Goal: Task Accomplishment & Management: Complete application form

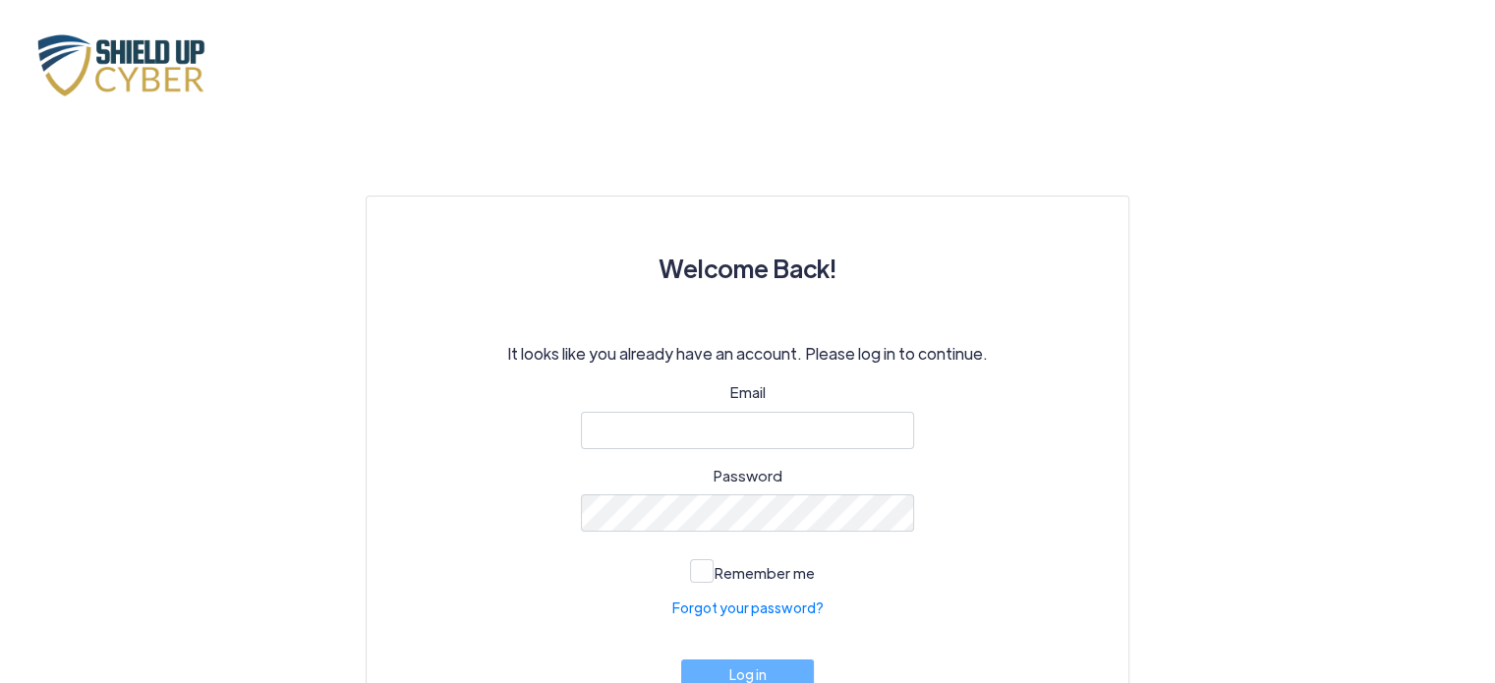
scroll to position [95, 0]
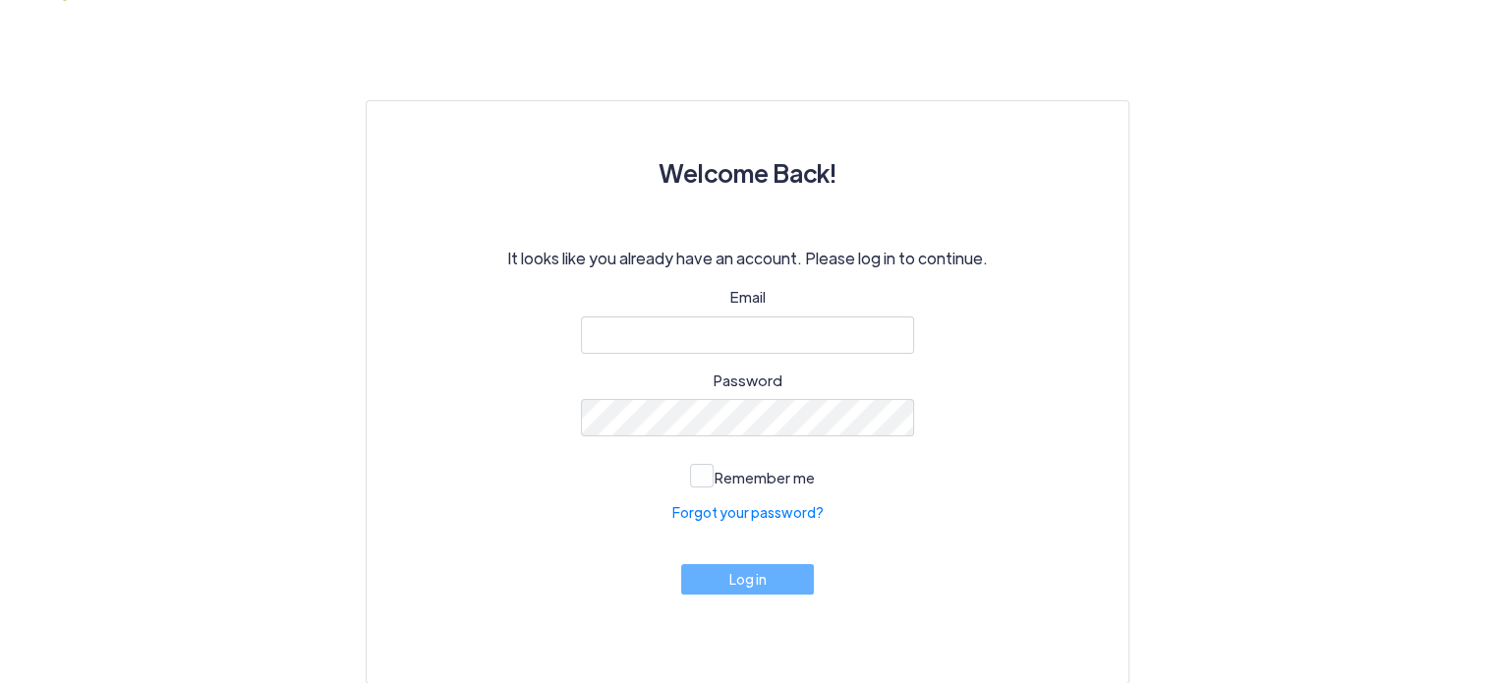
type input "[EMAIL_ADDRESS][DOMAIN_NAME]"
click at [704, 479] on span at bounding box center [702, 476] width 24 height 24
click at [0, 0] on input "Remember me" at bounding box center [0, 0] width 0 height 0
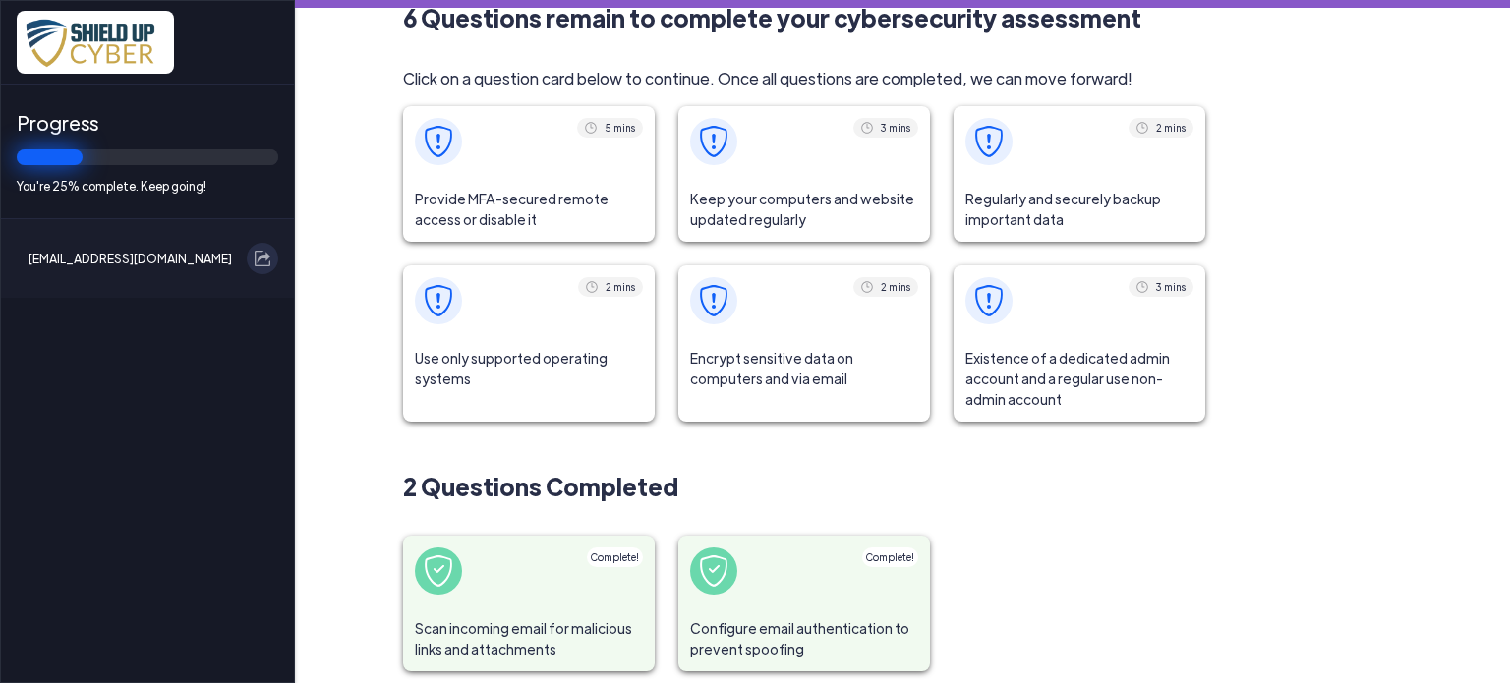
scroll to position [75, 0]
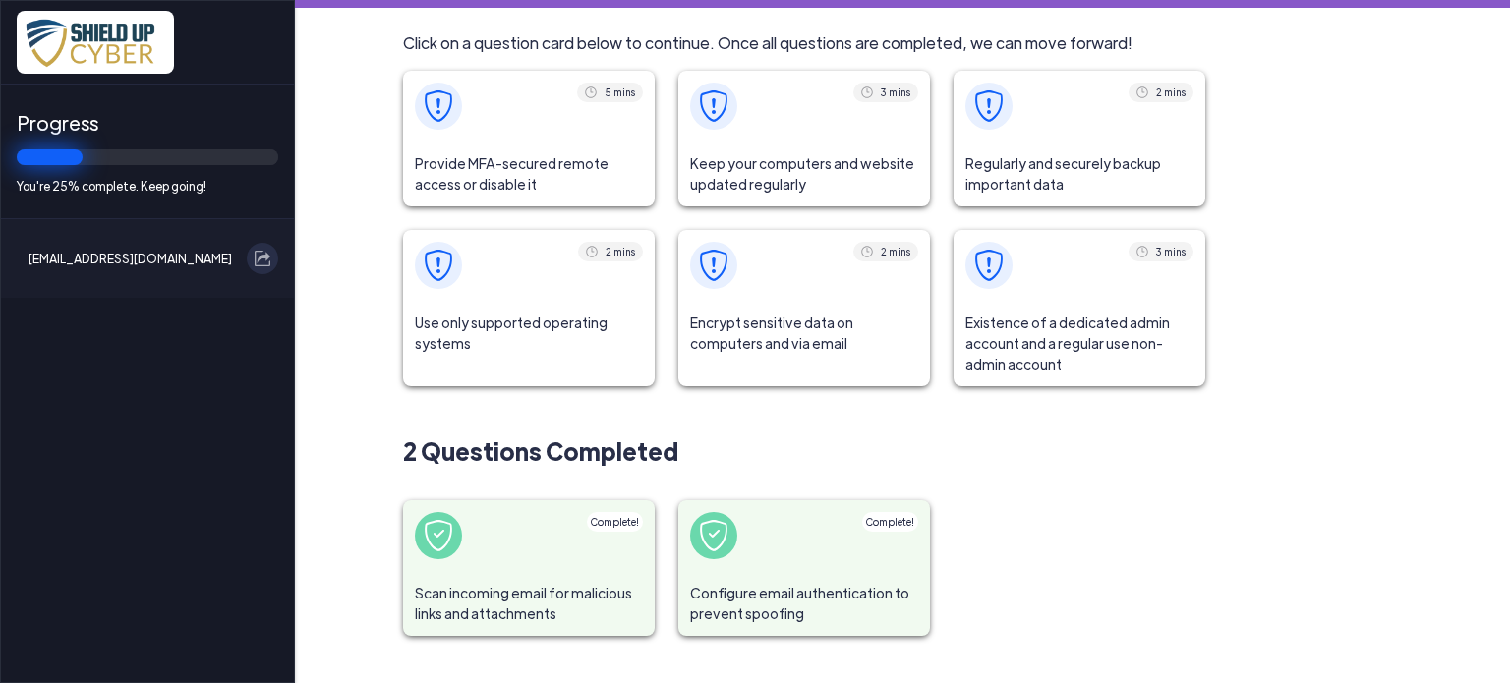
click at [499, 294] on span at bounding box center [529, 265] width 252 height 71
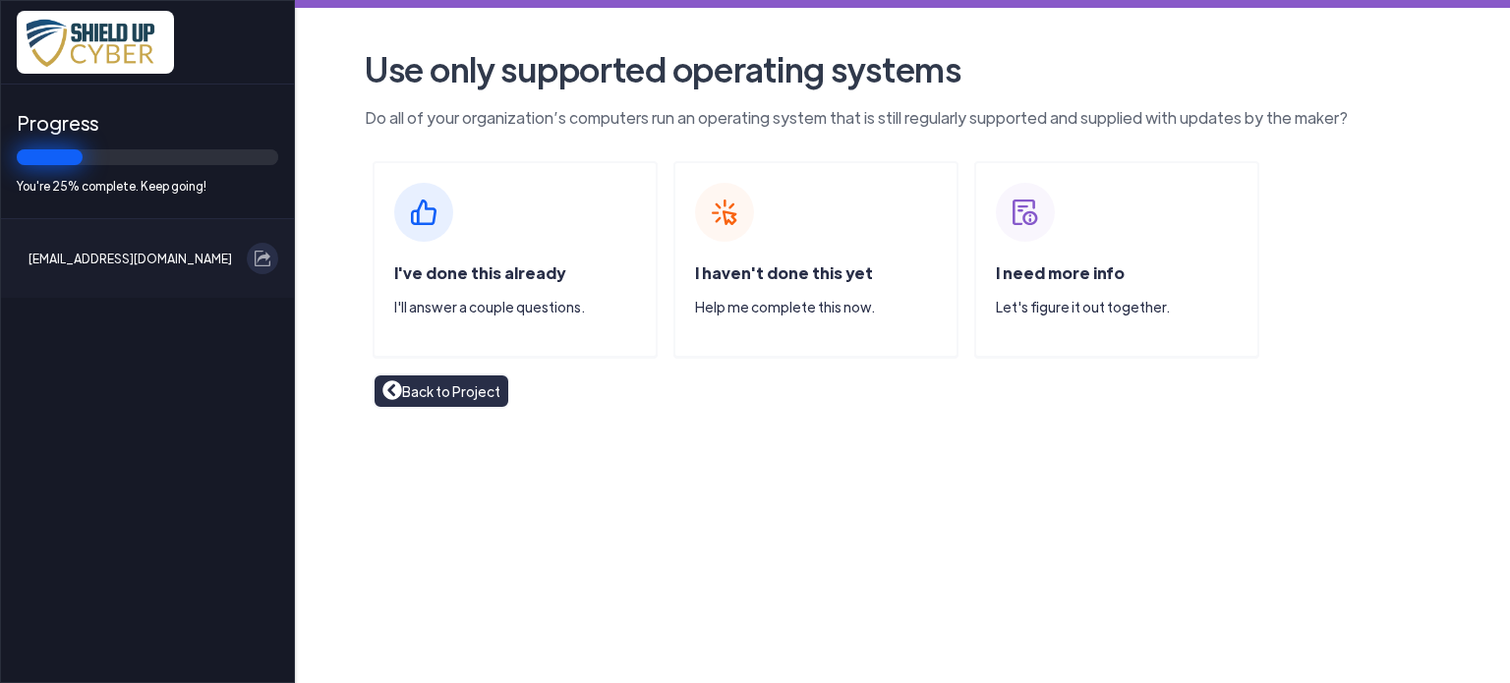
click at [433, 391] on link "Back to Project" at bounding box center [441, 391] width 118 height 22
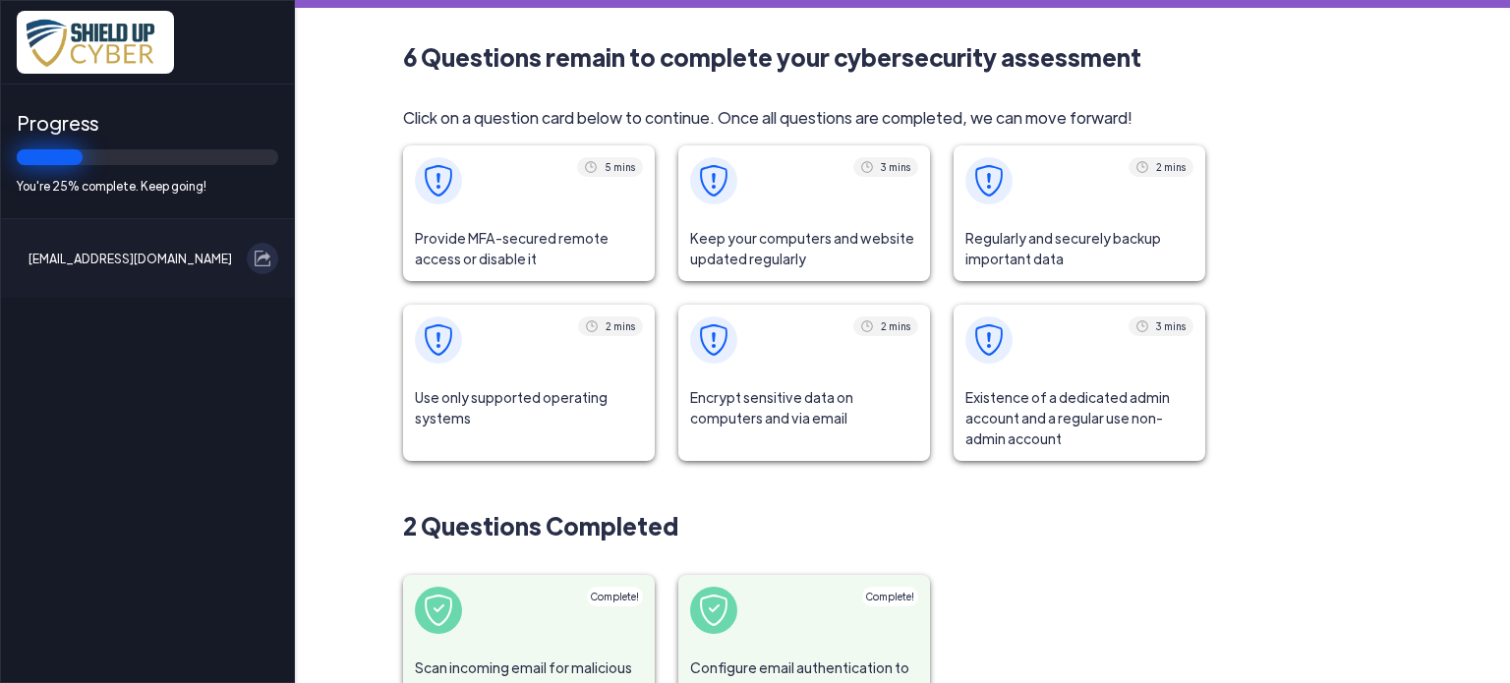
click at [502, 381] on span "Use only supported operating systems" at bounding box center [529, 407] width 252 height 65
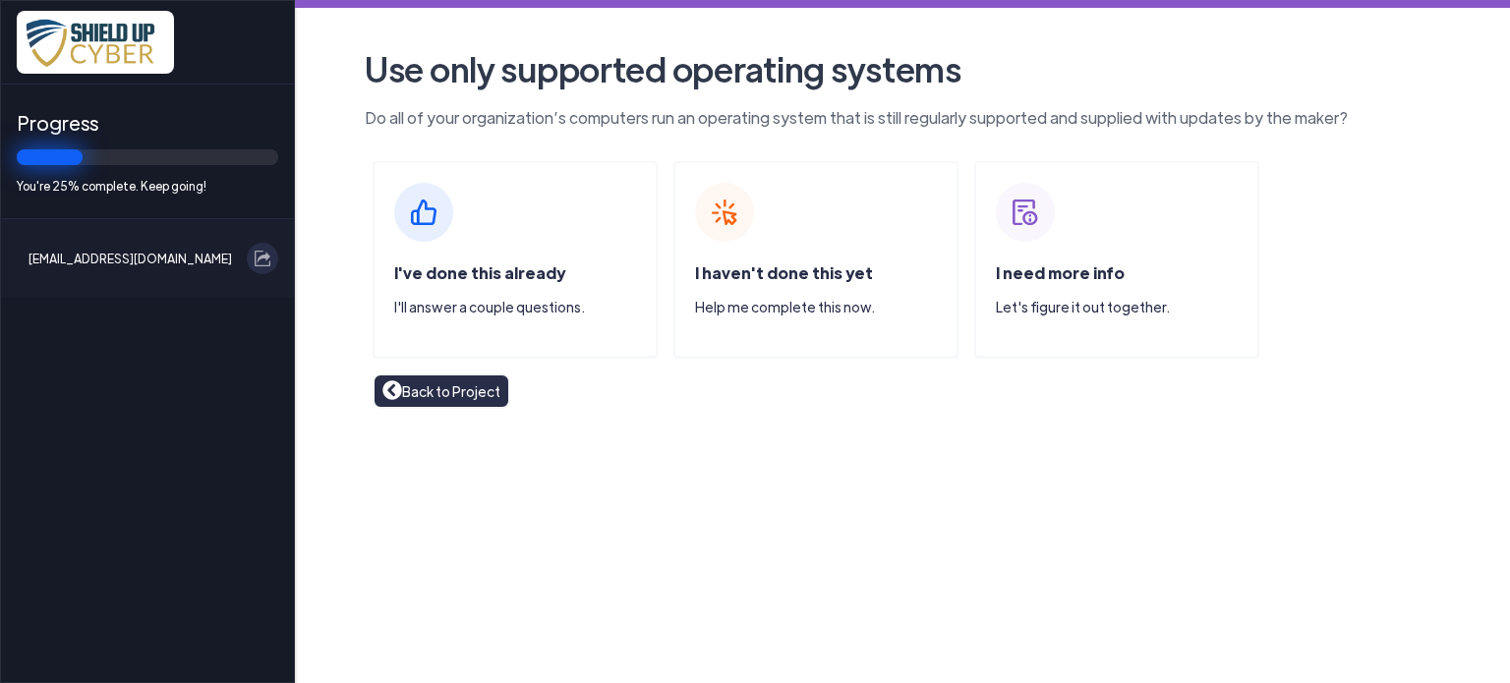
click at [423, 211] on img at bounding box center [423, 212] width 59 height 59
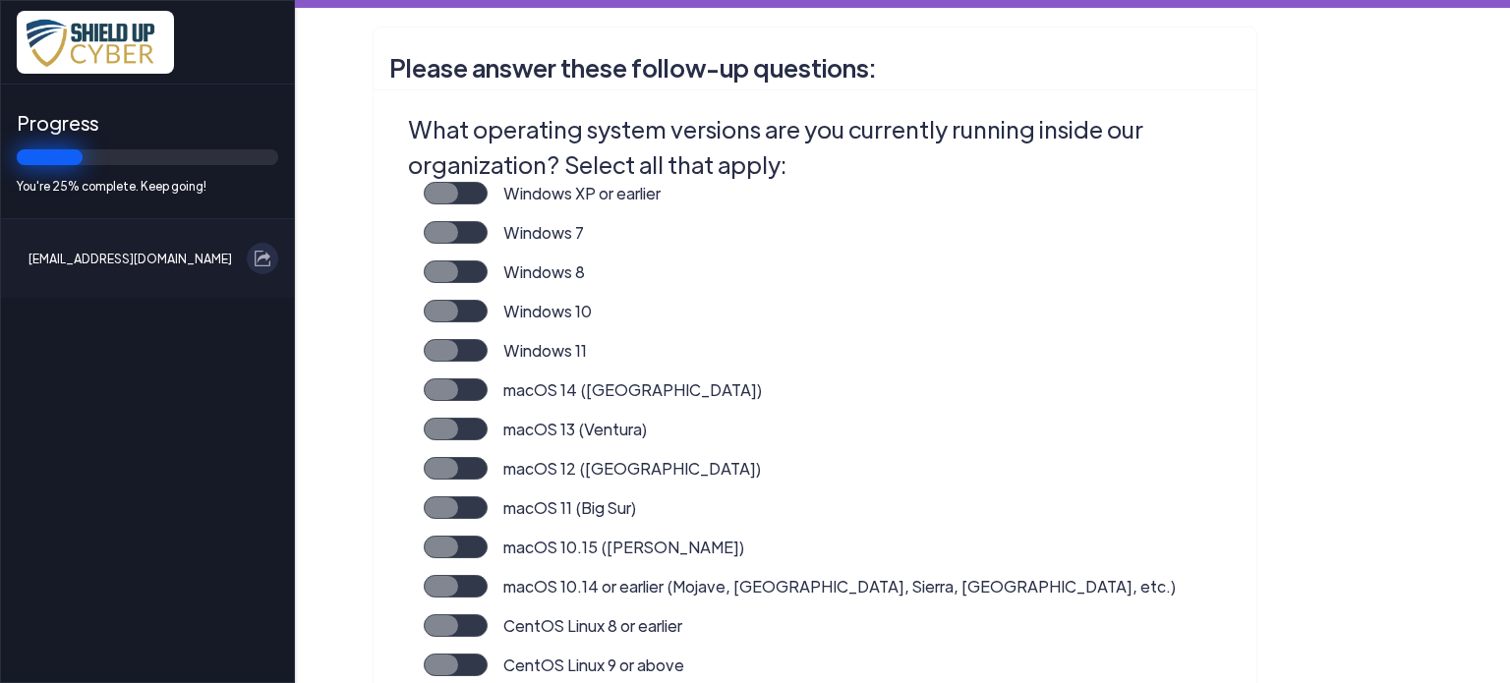
scroll to position [393, 0]
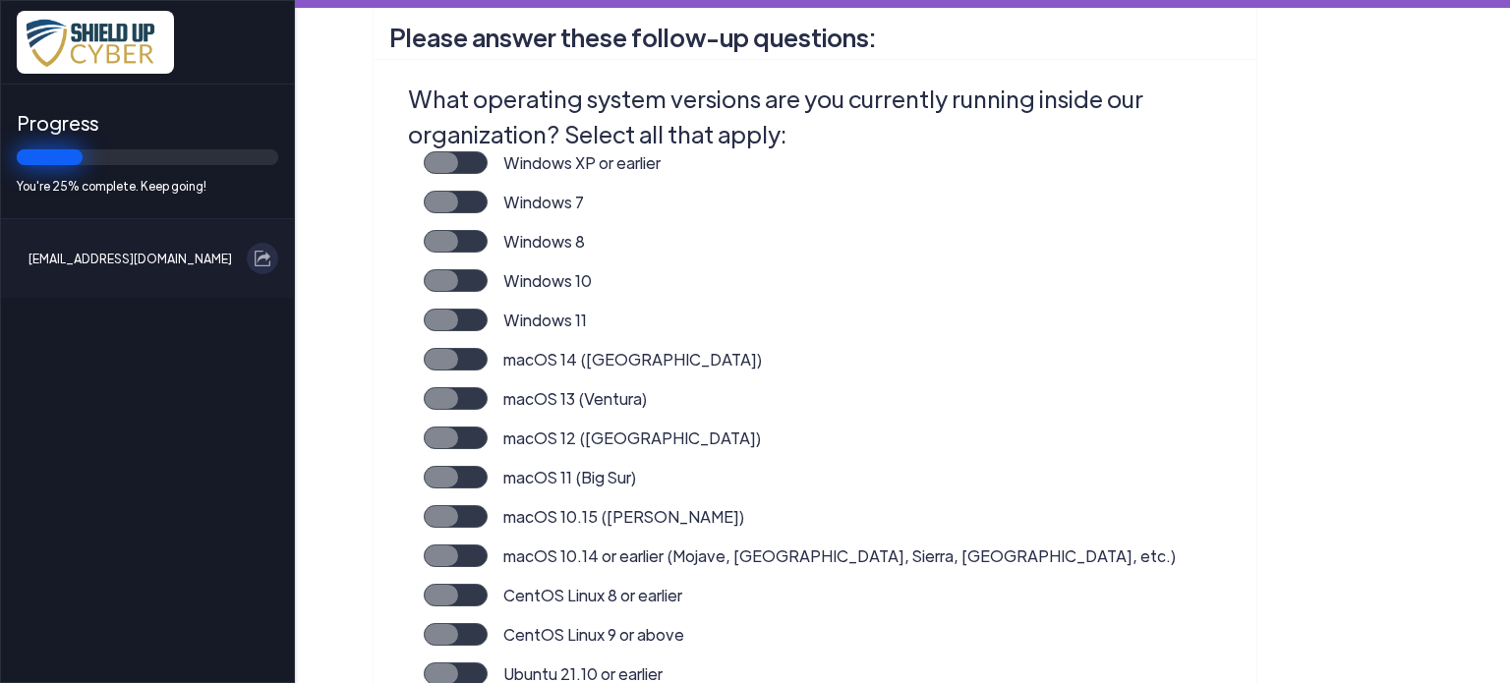
click at [487, 322] on label "Windows 11" at bounding box center [536, 328] width 99 height 39
click at [0, 0] on input "Windows 11" at bounding box center [0, 0] width 0 height 0
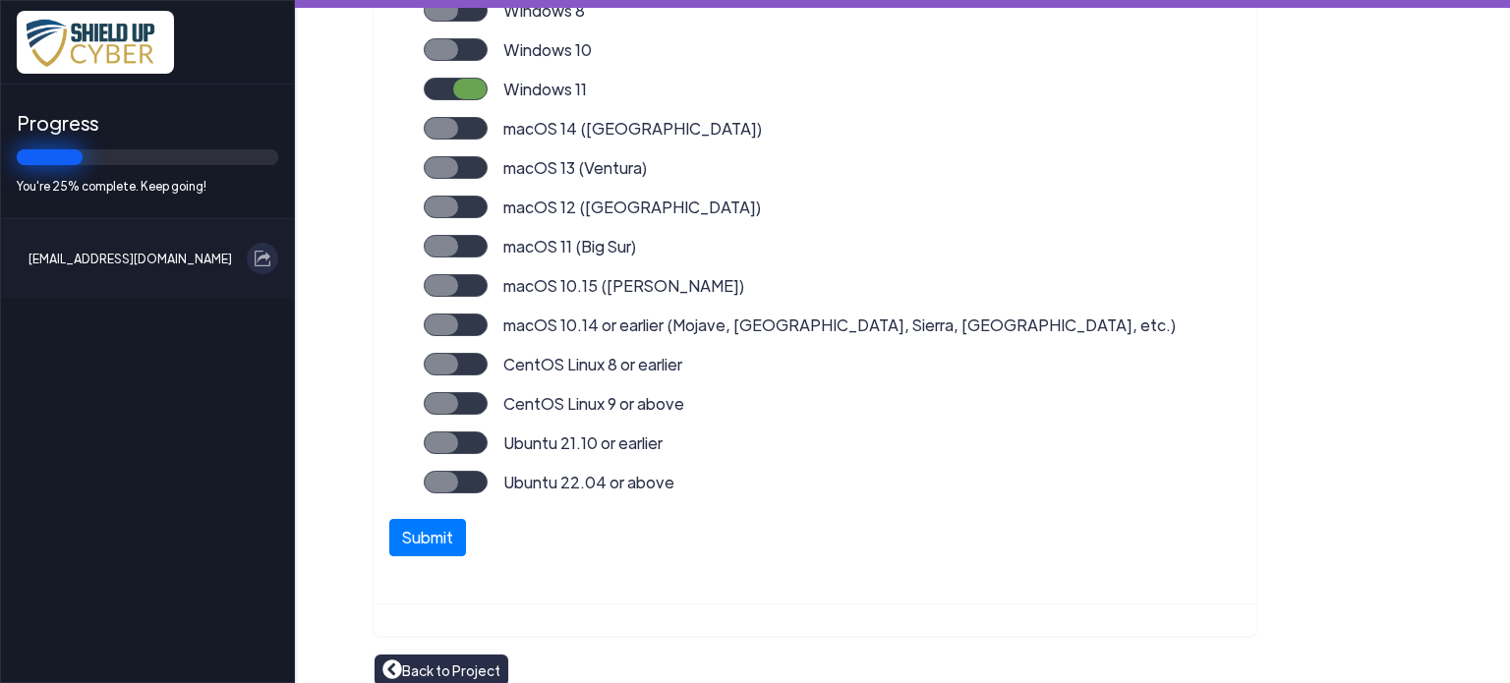
scroll to position [643, 0]
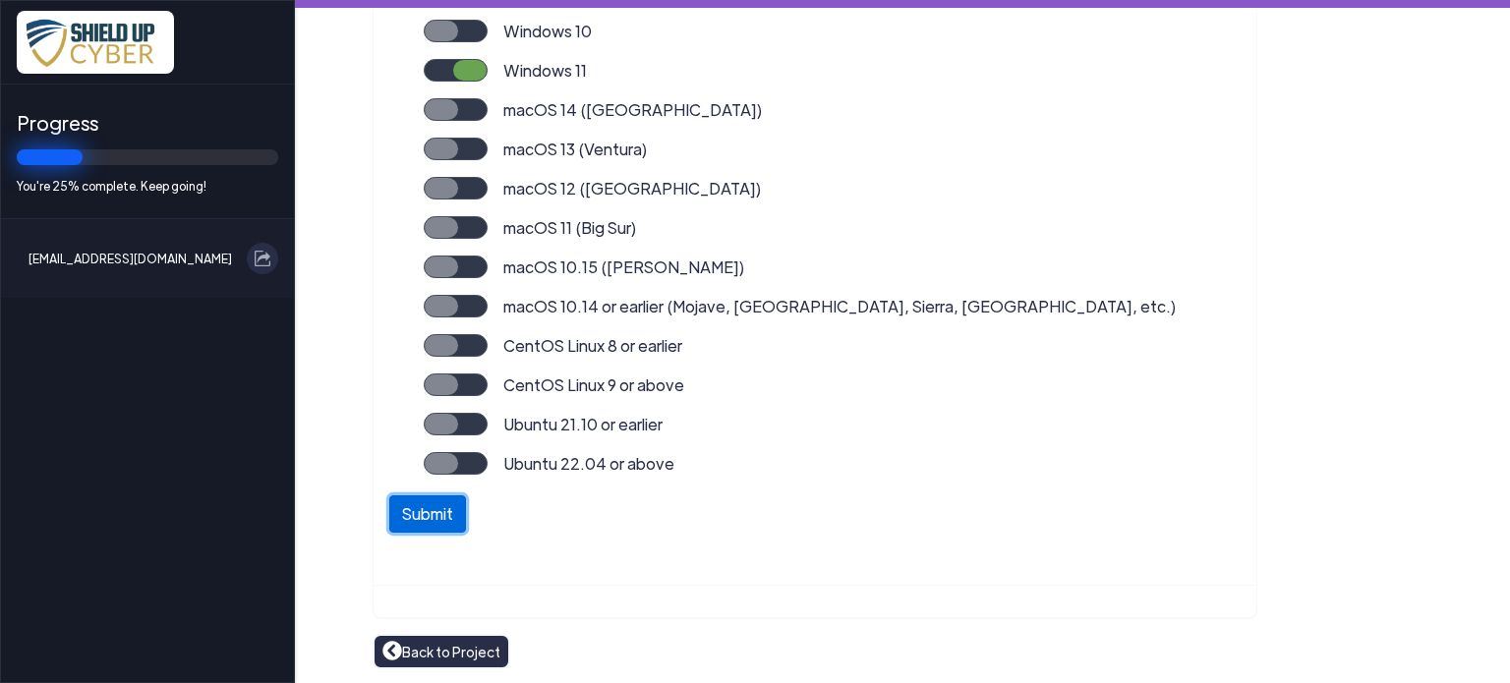
click at [421, 511] on button "Submit" at bounding box center [427, 513] width 77 height 37
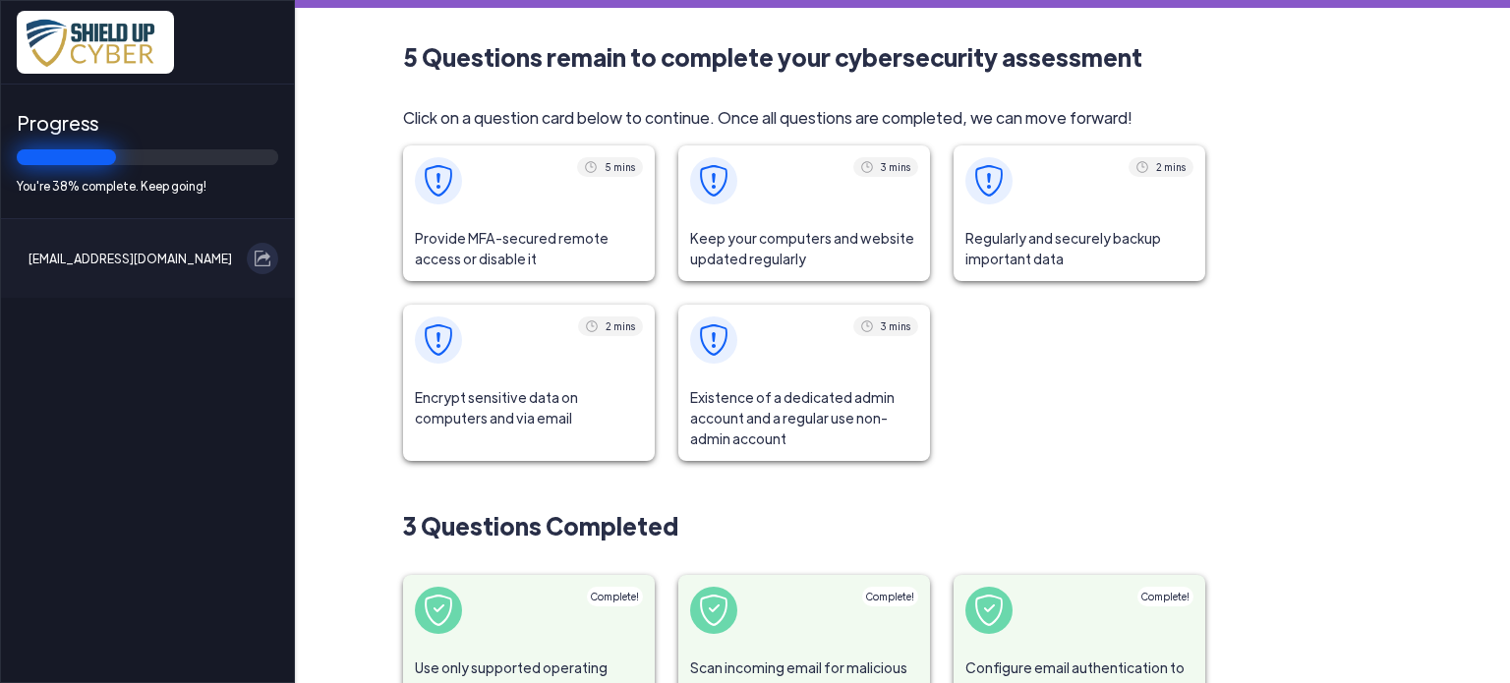
click at [1042, 217] on span "Regularly and securely backup important data" at bounding box center [1079, 248] width 252 height 65
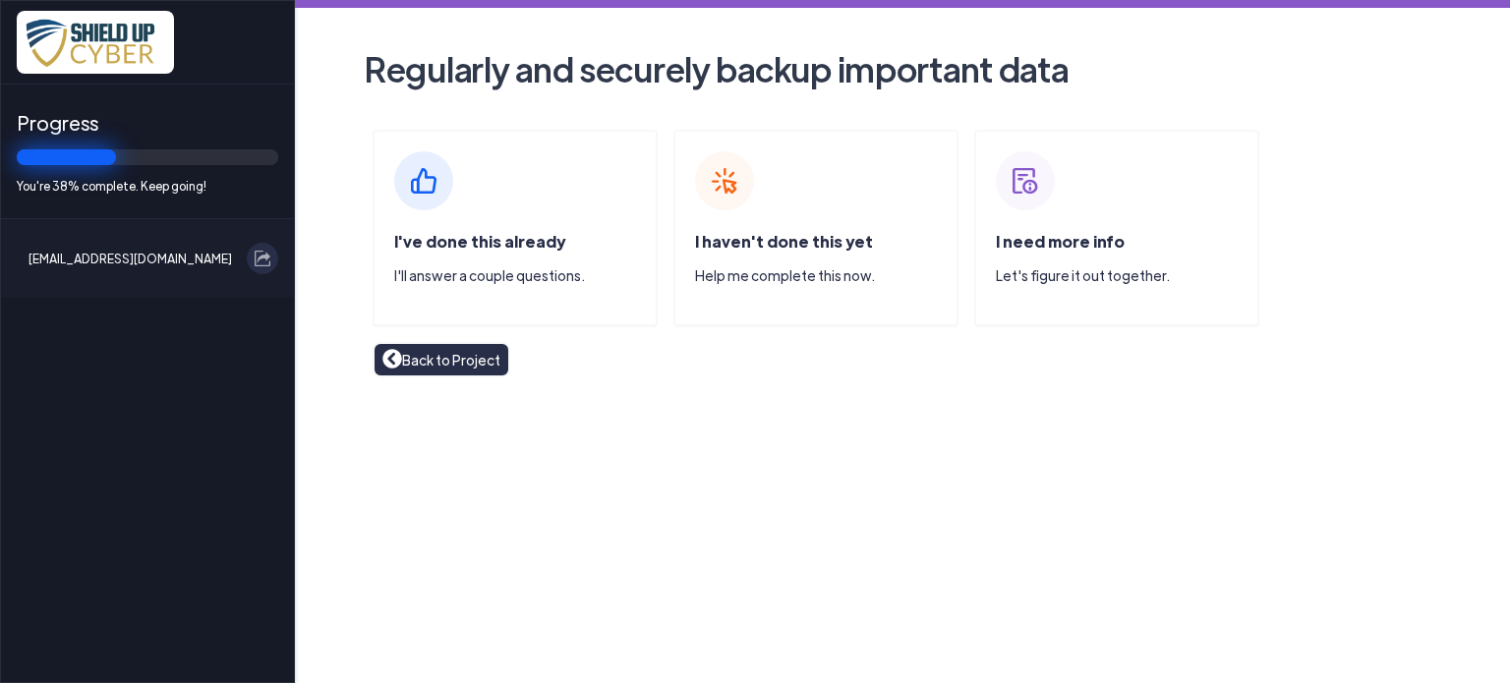
click at [456, 239] on span "I've done this already" at bounding box center [479, 241] width 171 height 21
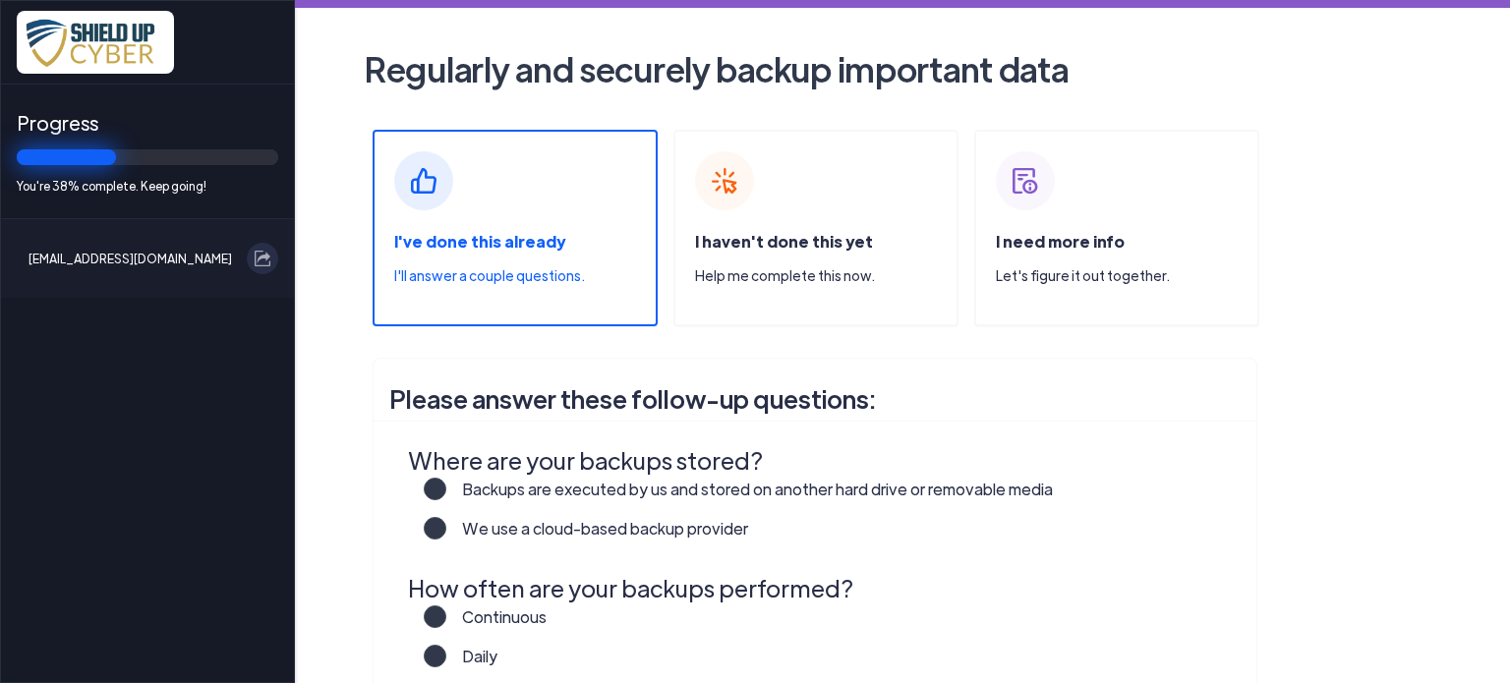
click at [446, 528] on label "We use a cloud-based backup provider" at bounding box center [597, 536] width 302 height 39
click at [0, 0] on input "We use a cloud-based backup provider" at bounding box center [0, 0] width 0 height 0
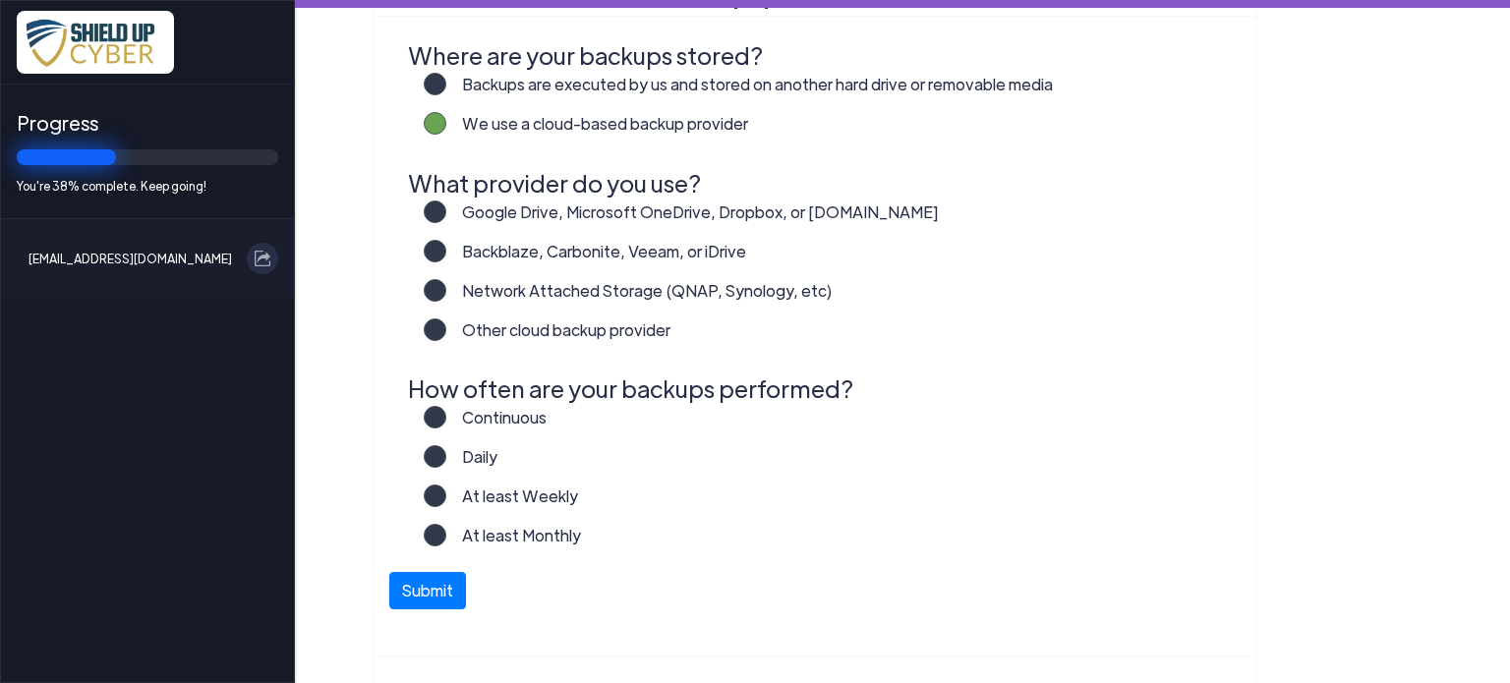
scroll to position [477, 0]
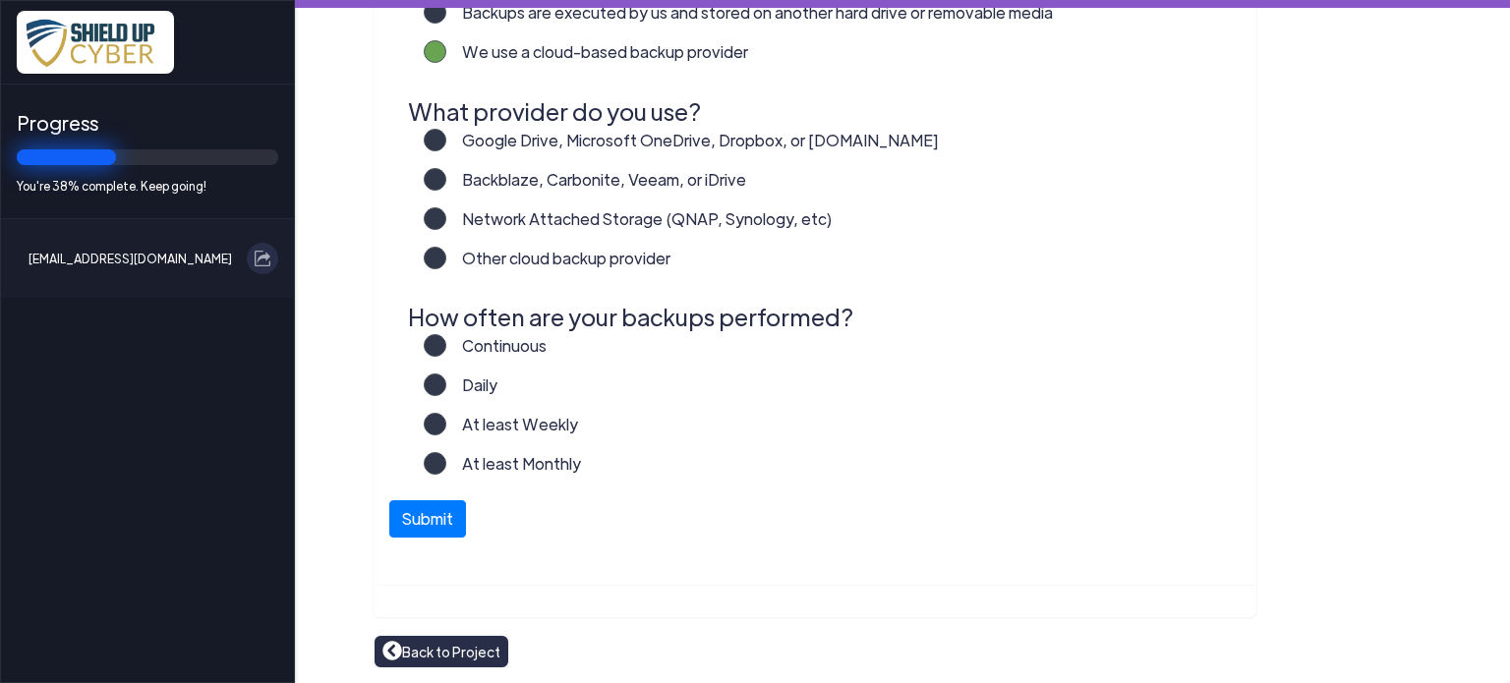
click at [446, 264] on label "Other cloud backup provider" at bounding box center [558, 266] width 224 height 39
click at [0, 0] on input "Other cloud backup provider" at bounding box center [0, 0] width 0 height 0
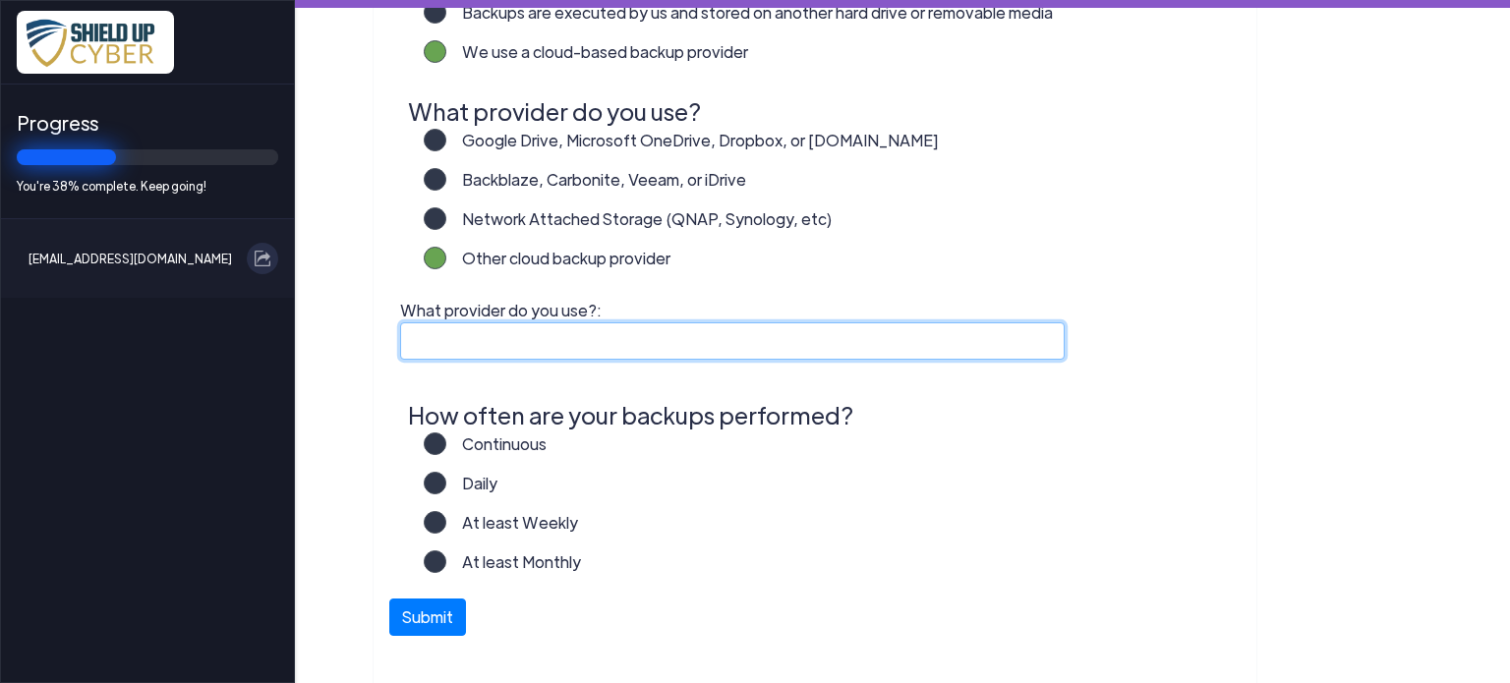
drag, startPoint x: 428, startPoint y: 333, endPoint x: 385, endPoint y: 336, distance: 43.3
click at [434, 340] on input "What provider do you use?:" at bounding box center [732, 340] width 664 height 37
type input "MSP360/Backblaze"
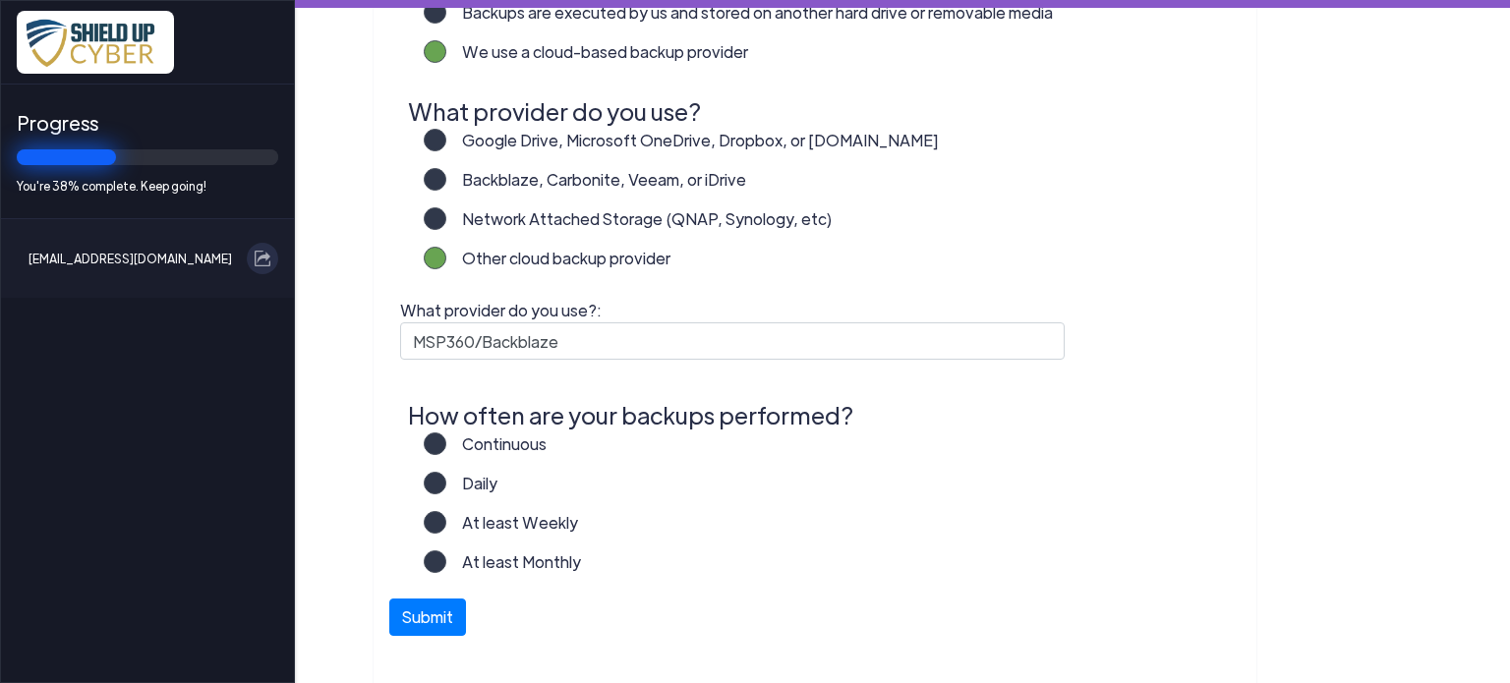
click at [446, 482] on label "Daily" at bounding box center [471, 491] width 51 height 39
click at [0, 0] on input "Daily" at bounding box center [0, 0] width 0 height 0
click at [428, 617] on button "Submit" at bounding box center [427, 612] width 77 height 37
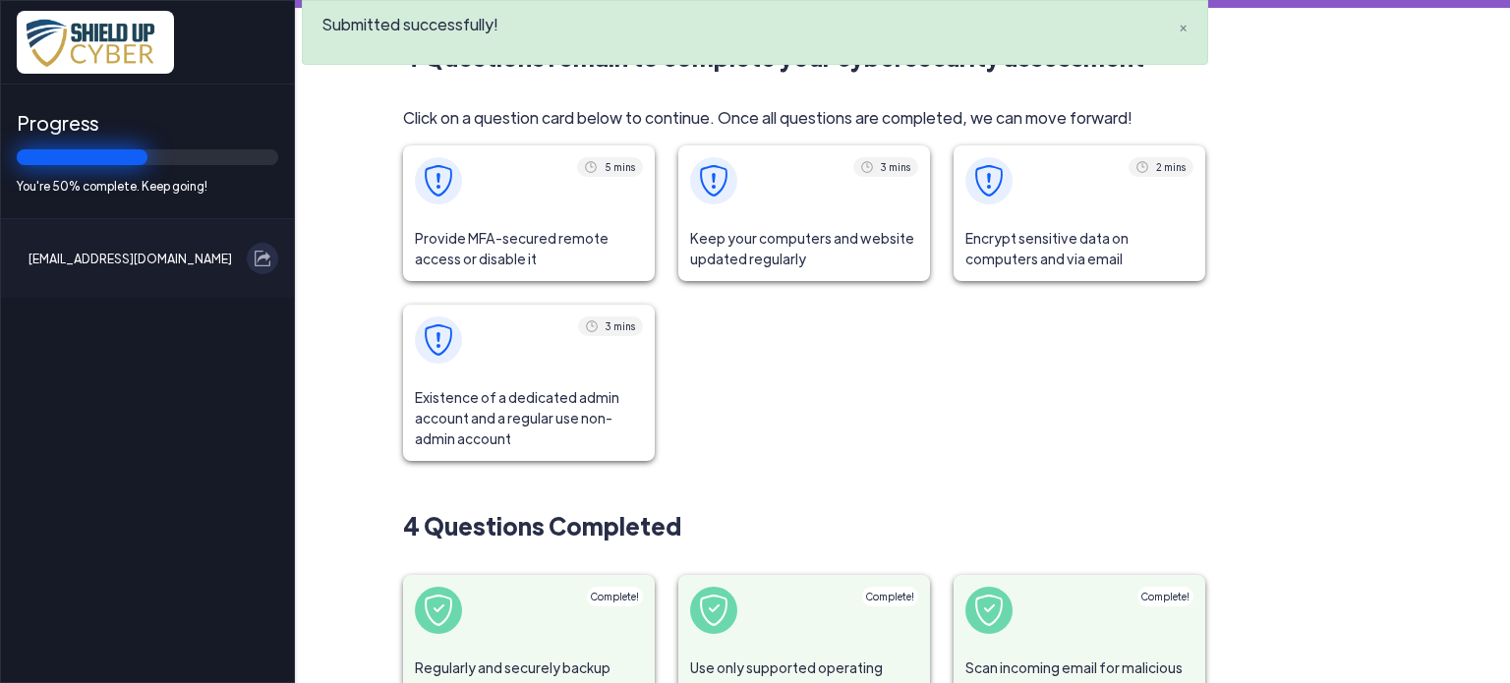
click at [731, 208] on span at bounding box center [804, 180] width 252 height 71
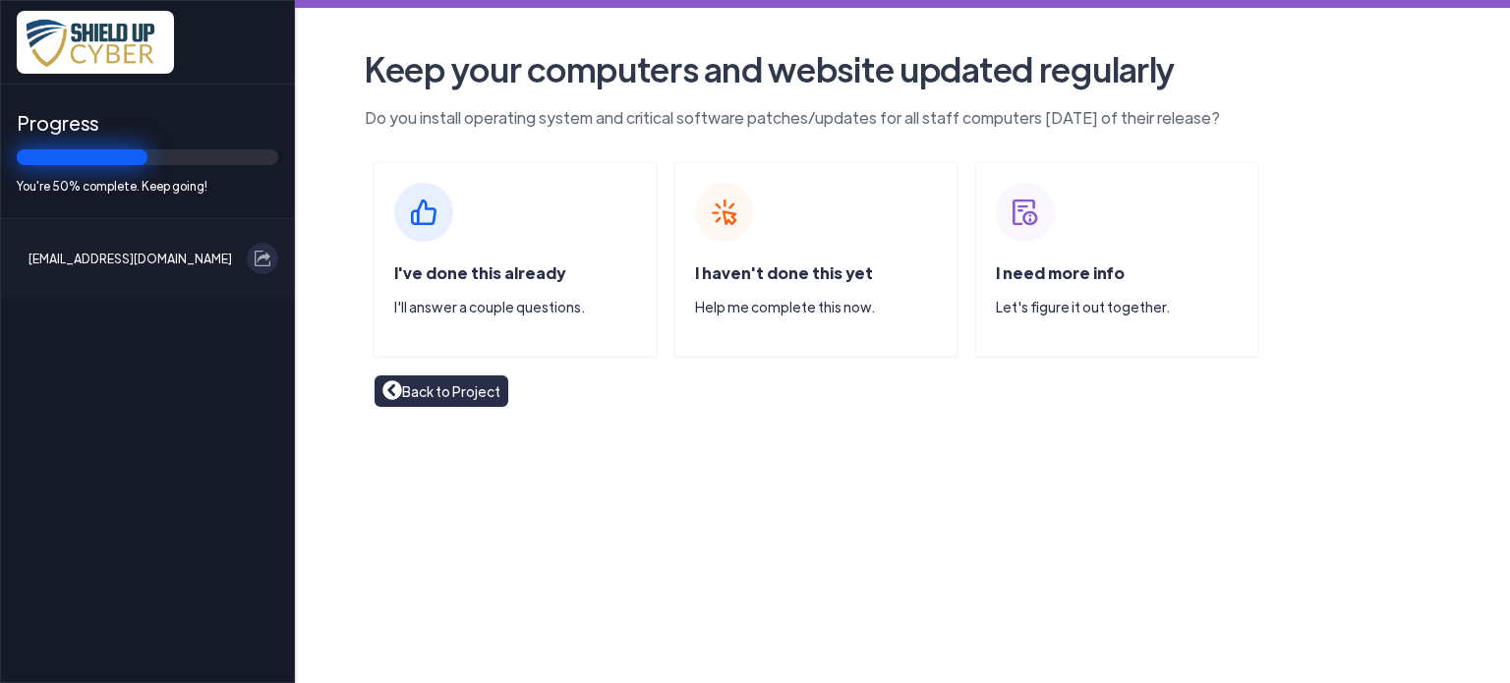
click at [421, 227] on img at bounding box center [423, 212] width 59 height 59
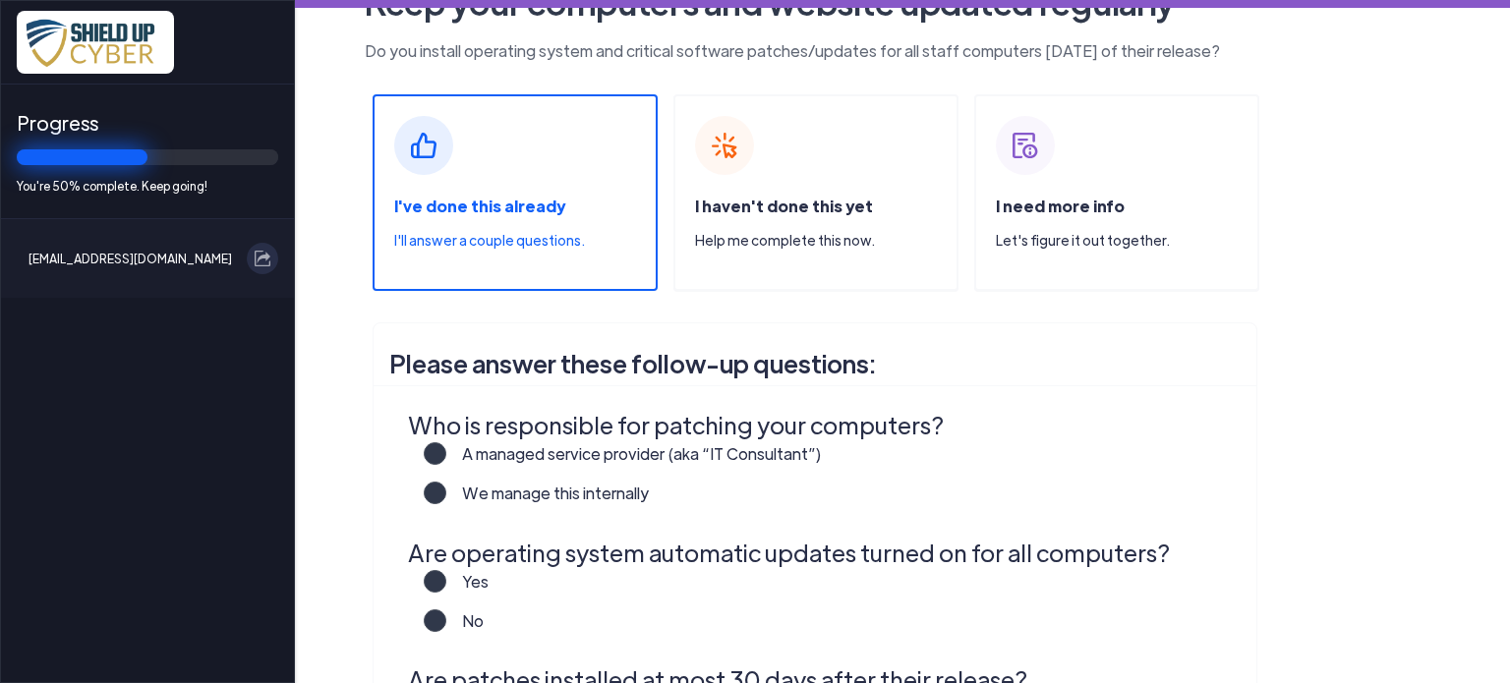
scroll to position [98, 0]
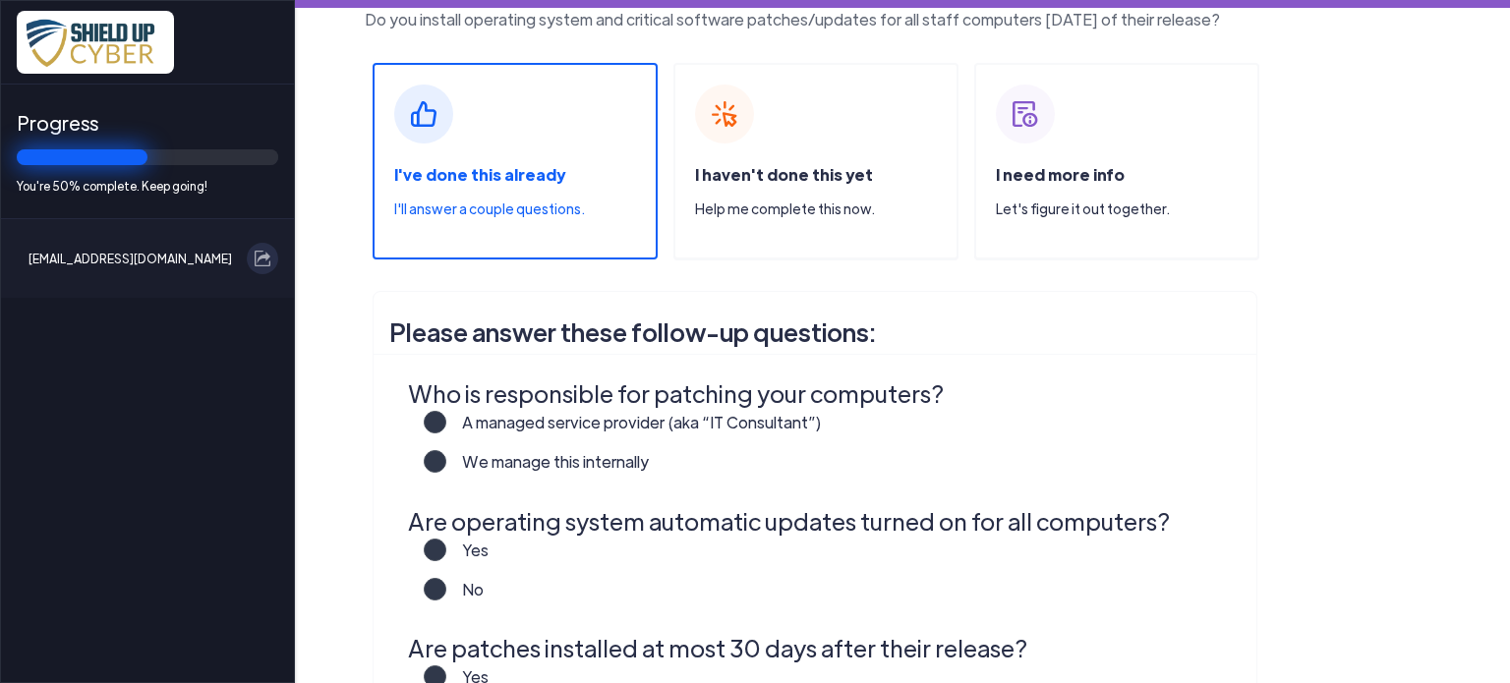
click at [446, 427] on label "A managed service provider (aka “IT Consultant”)" at bounding box center [633, 430] width 375 height 39
click at [0, 0] on input "A managed service provider (aka “IT Consultant”)" at bounding box center [0, 0] width 0 height 0
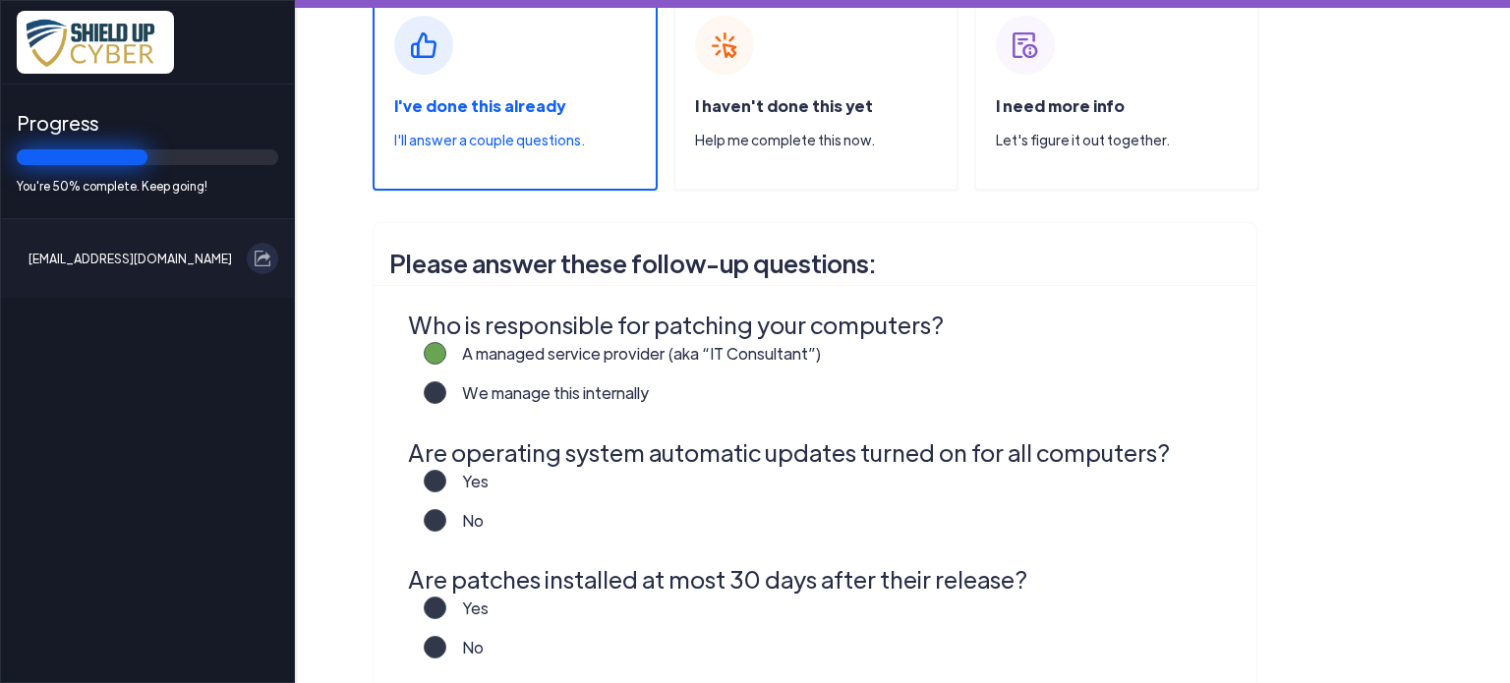
scroll to position [197, 0]
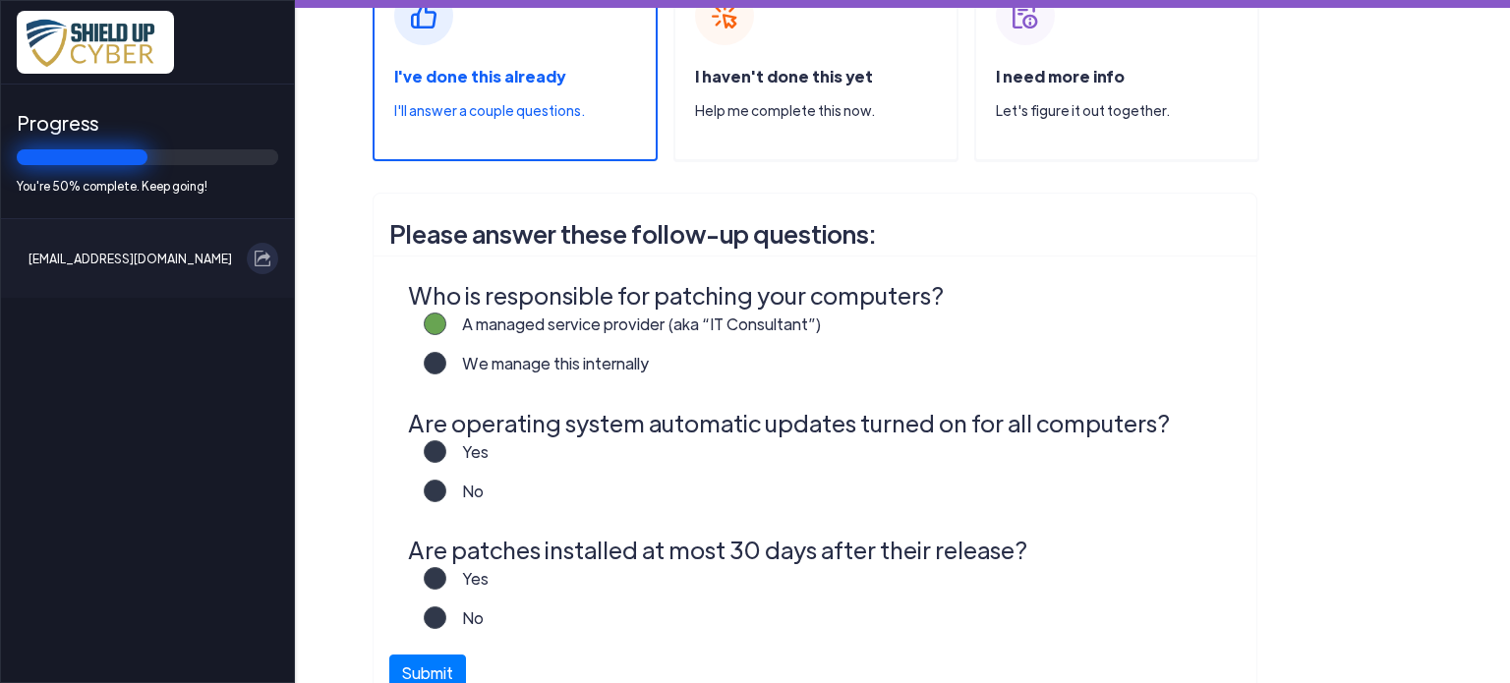
click at [446, 449] on label "Yes" at bounding box center [467, 459] width 42 height 39
click at [0, 0] on input "Yes" at bounding box center [0, 0] width 0 height 0
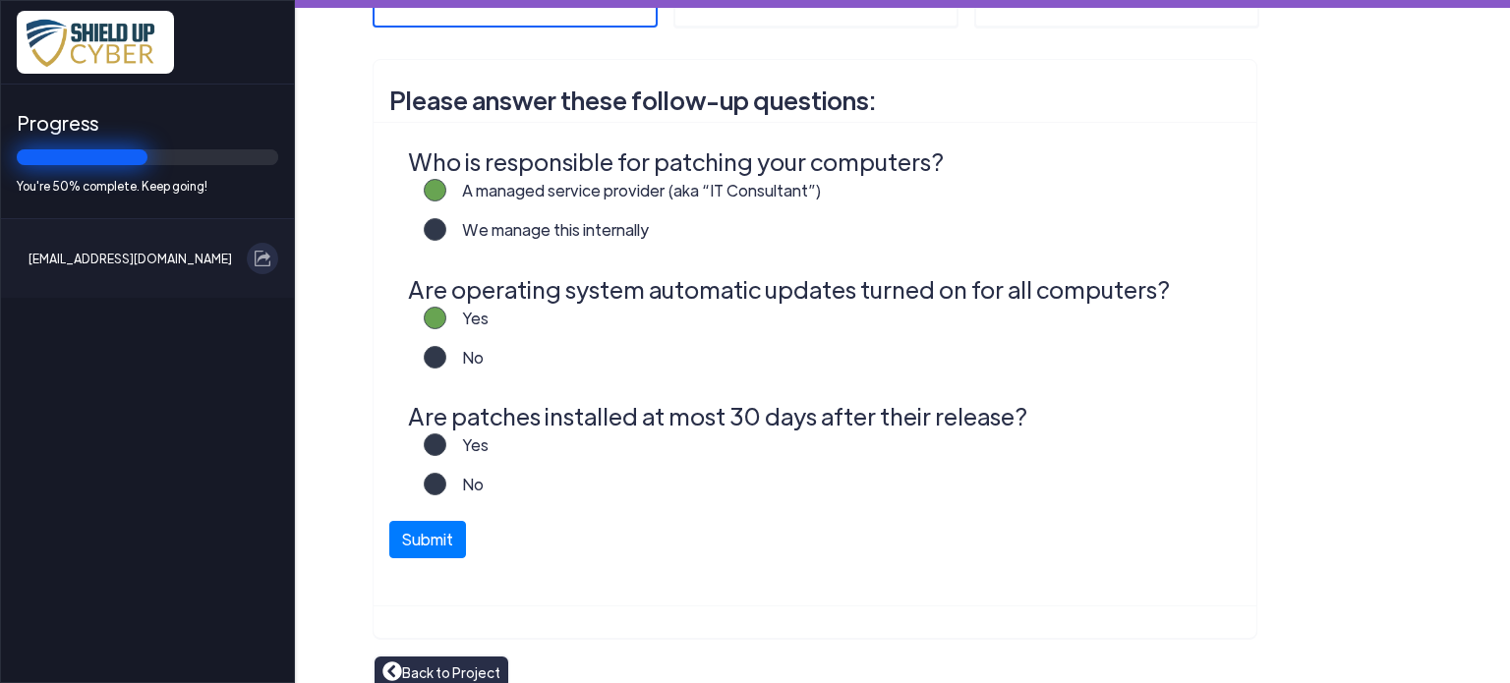
scroll to position [351, 0]
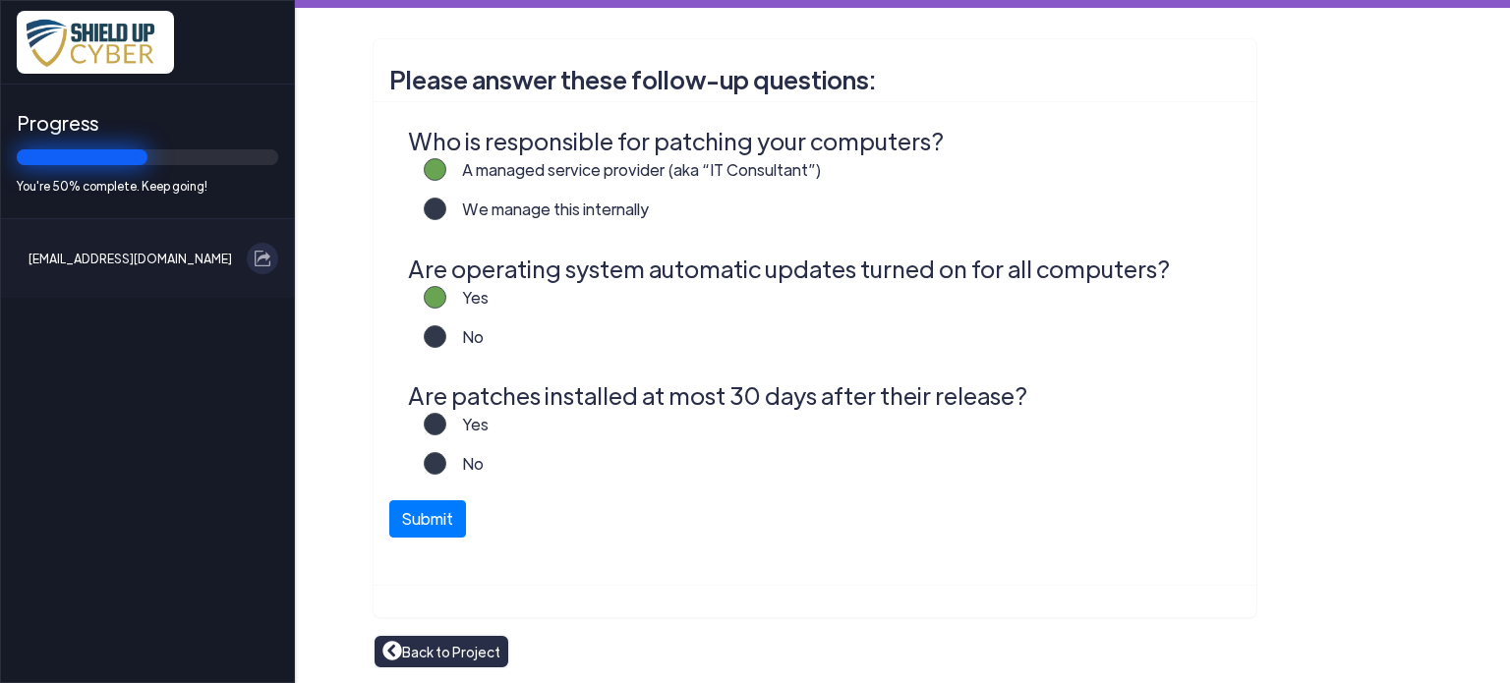
click at [446, 428] on label "Yes" at bounding box center [467, 432] width 42 height 39
click at [0, 0] on input "Yes" at bounding box center [0, 0] width 0 height 0
click at [417, 514] on button "Submit" at bounding box center [427, 513] width 77 height 37
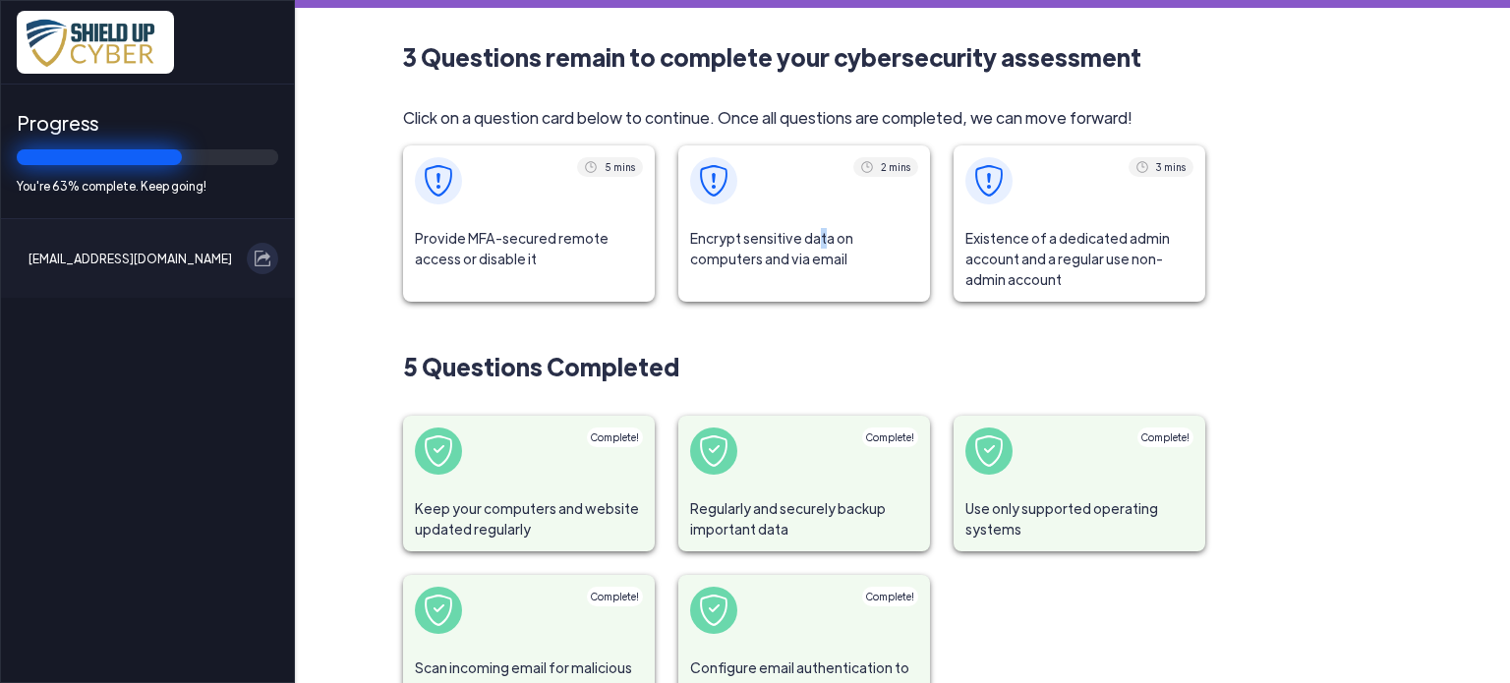
click at [810, 233] on span "Encrypt sensitive data on computers and via email" at bounding box center [804, 248] width 252 height 65
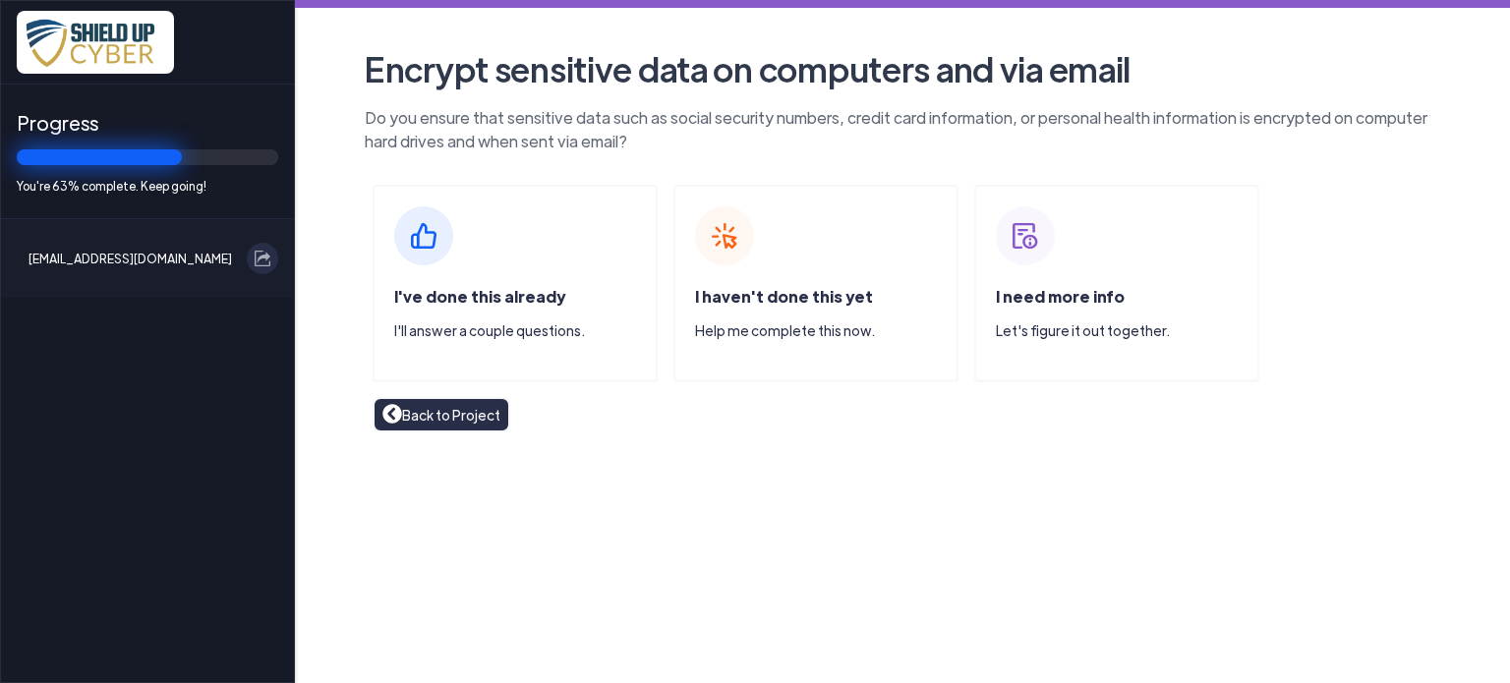
click at [425, 236] on img at bounding box center [423, 235] width 59 height 59
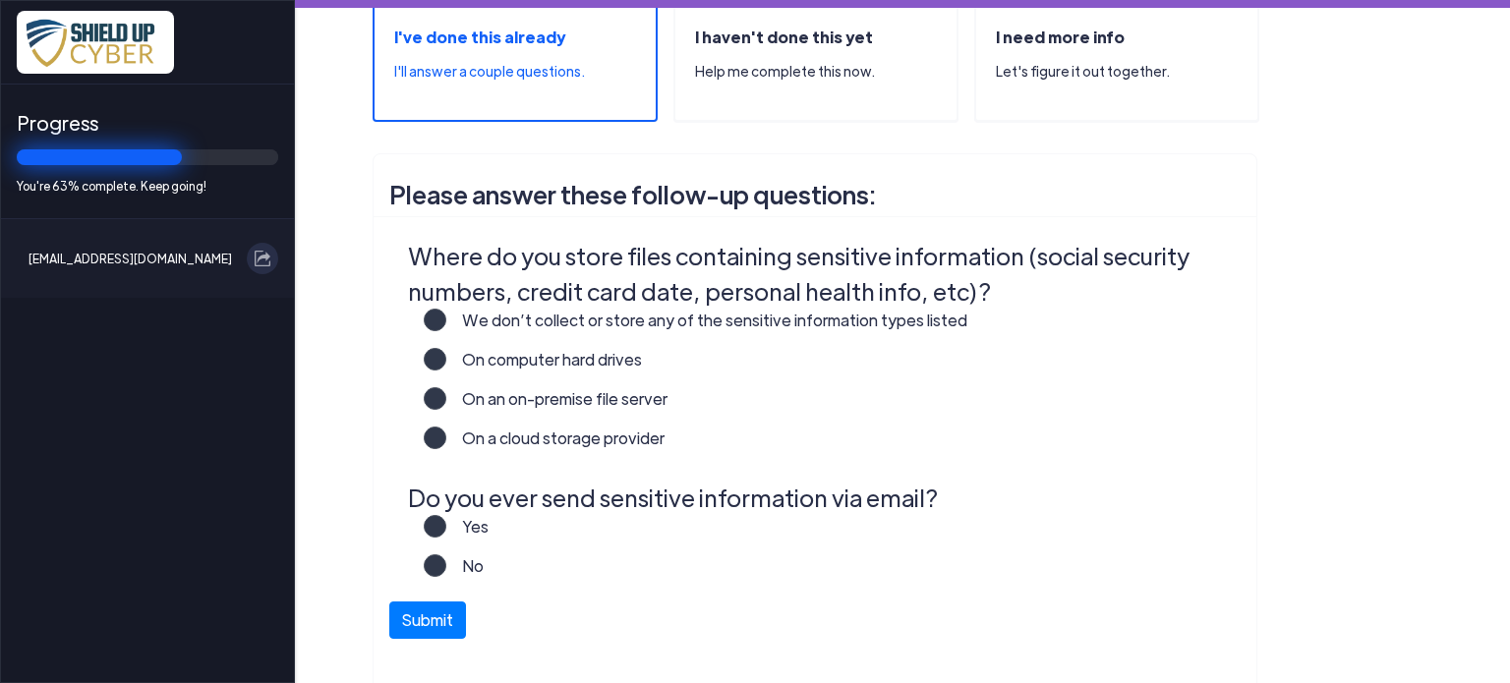
scroll to position [295, 0]
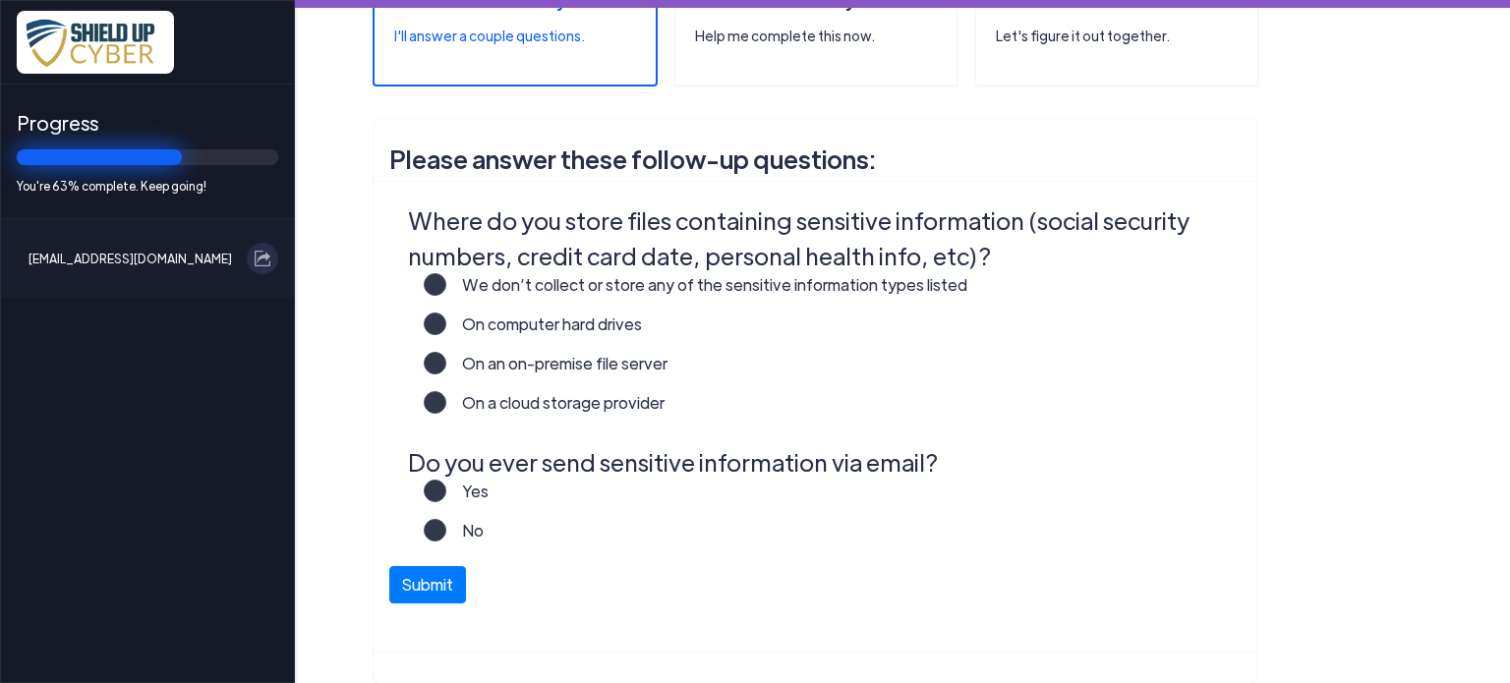
click at [446, 361] on label "On an on-premise file server" at bounding box center [556, 371] width 221 height 39
click at [0, 0] on input "On an on-premise file server" at bounding box center [0, 0] width 0 height 0
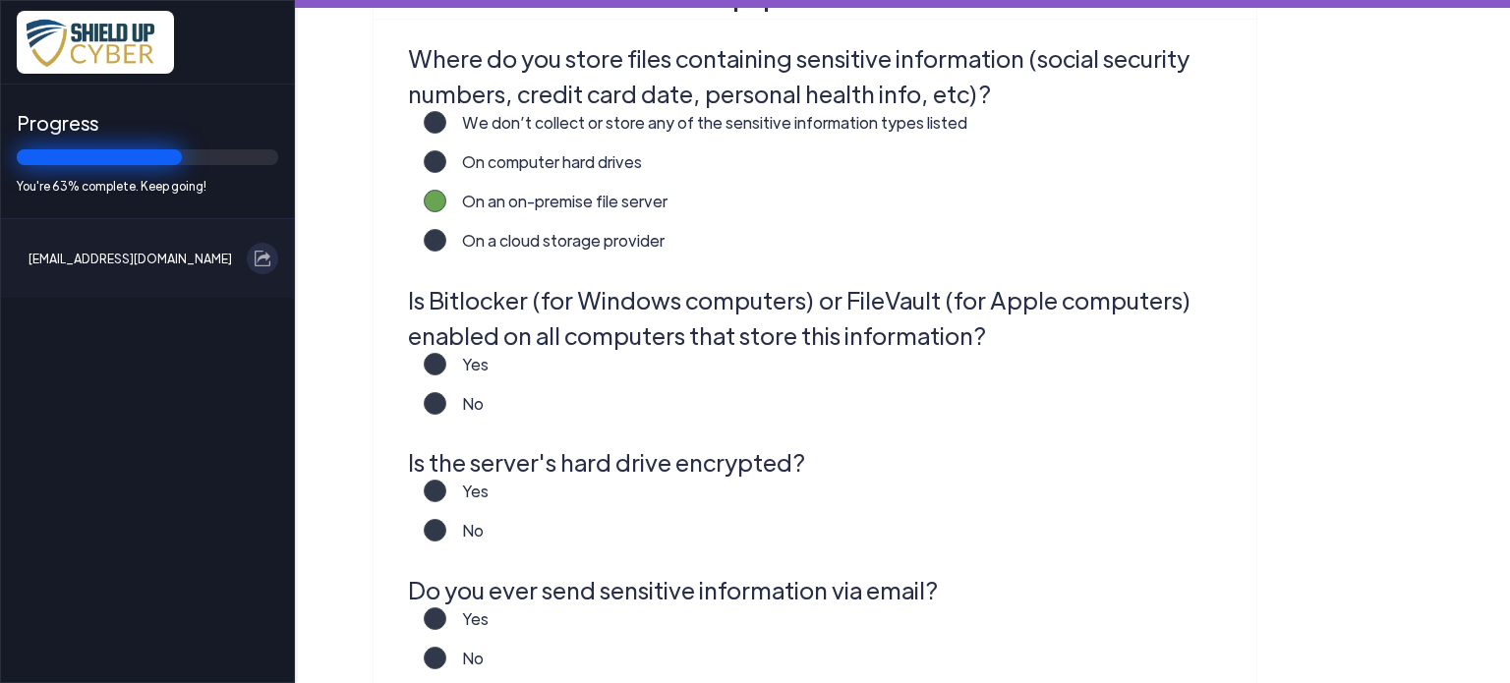
scroll to position [491, 0]
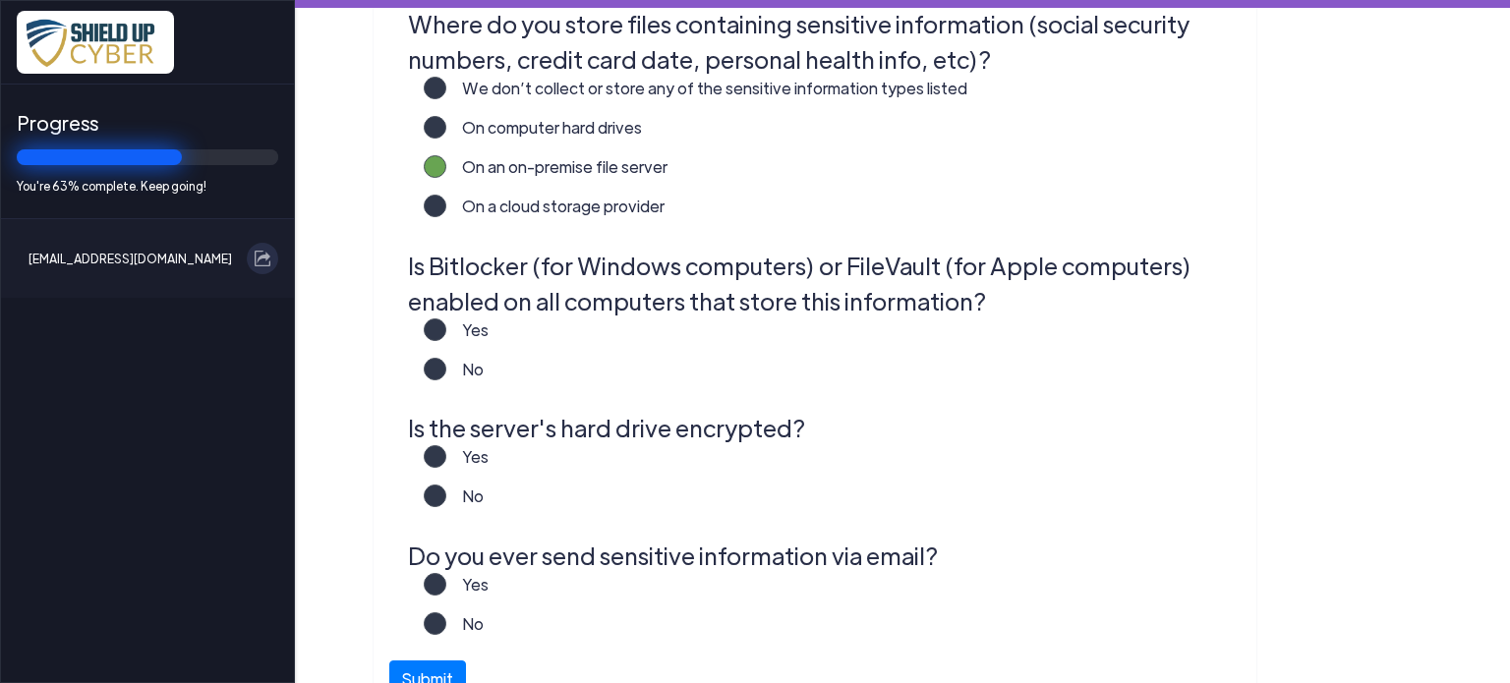
click at [446, 368] on label "No" at bounding box center [464, 377] width 37 height 39
click at [0, 0] on input "No" at bounding box center [0, 0] width 0 height 0
click at [446, 494] on label "No" at bounding box center [464, 504] width 37 height 39
click at [0, 0] on input "No" at bounding box center [0, 0] width 0 height 0
click at [446, 586] on label "Yes" at bounding box center [467, 592] width 42 height 39
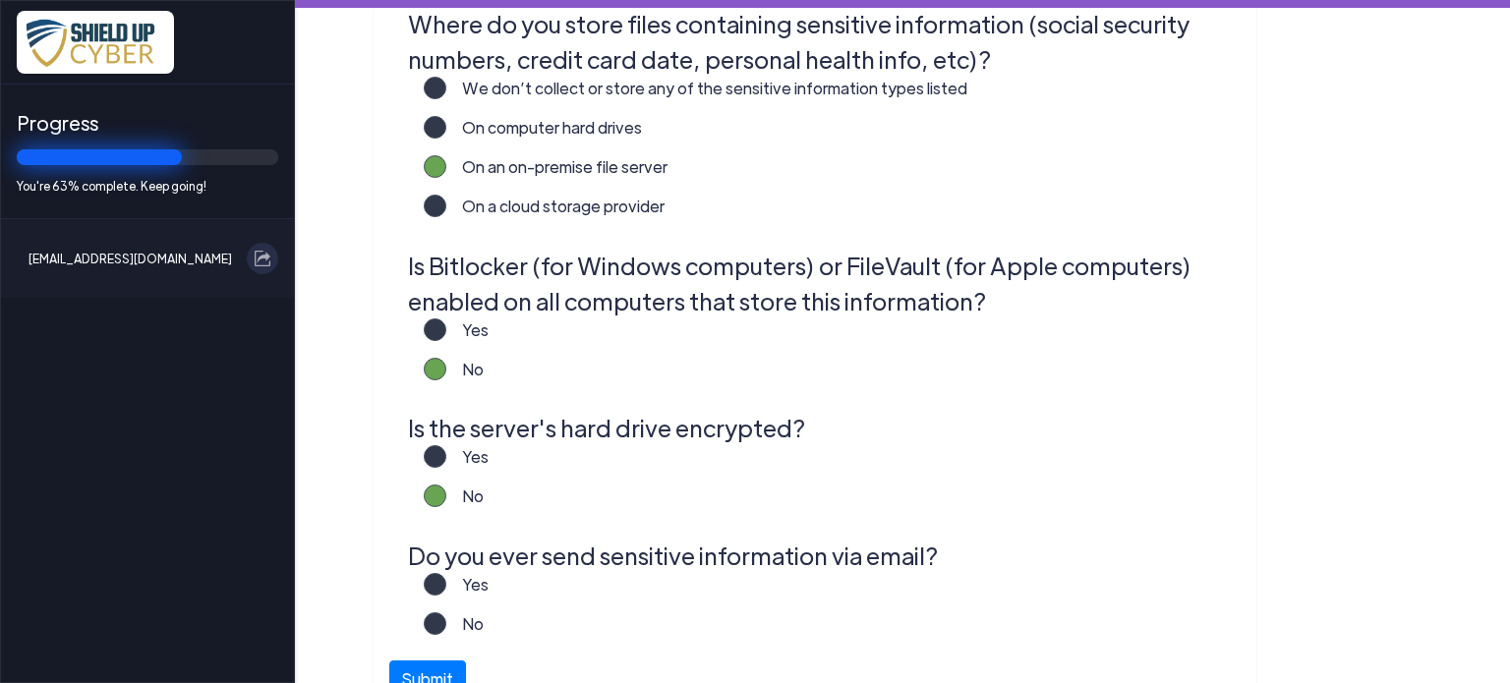
click at [0, 0] on input "Yes" at bounding box center [0, 0] width 0 height 0
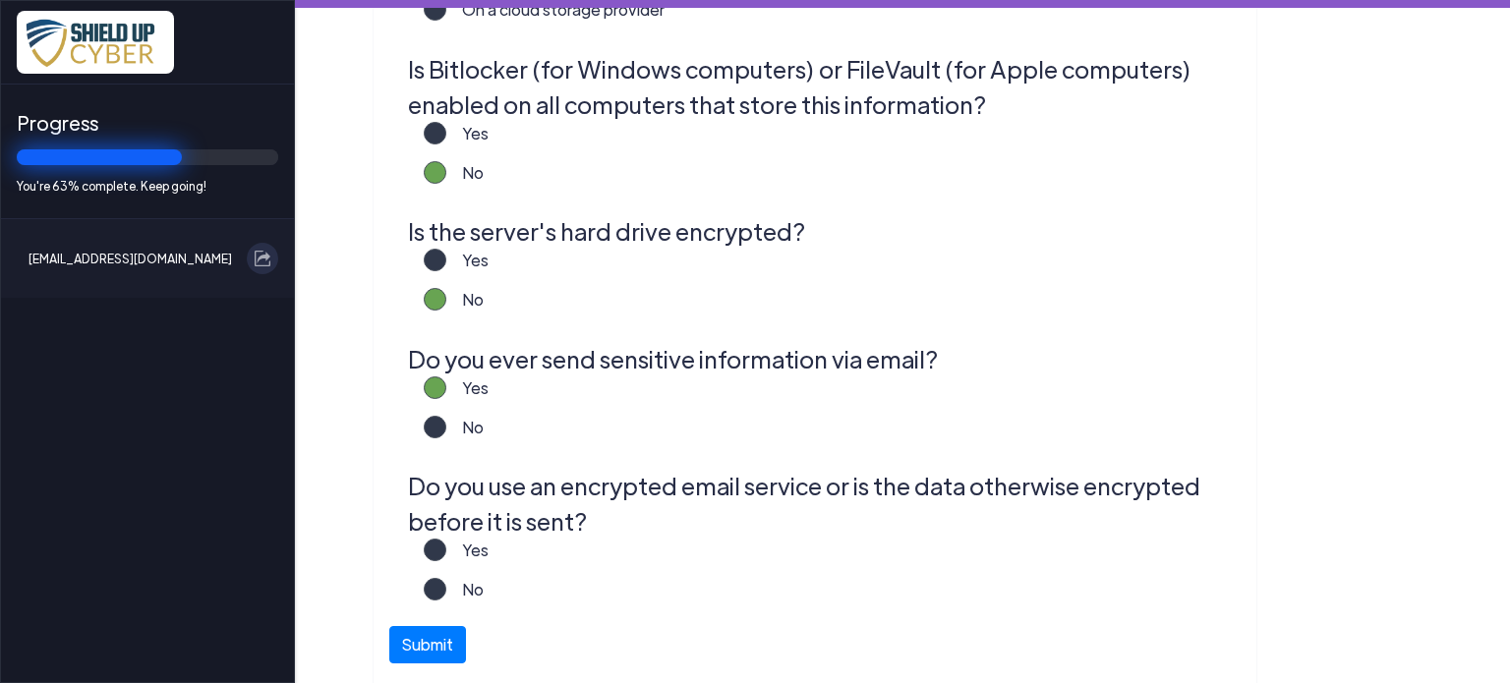
scroll to position [786, 0]
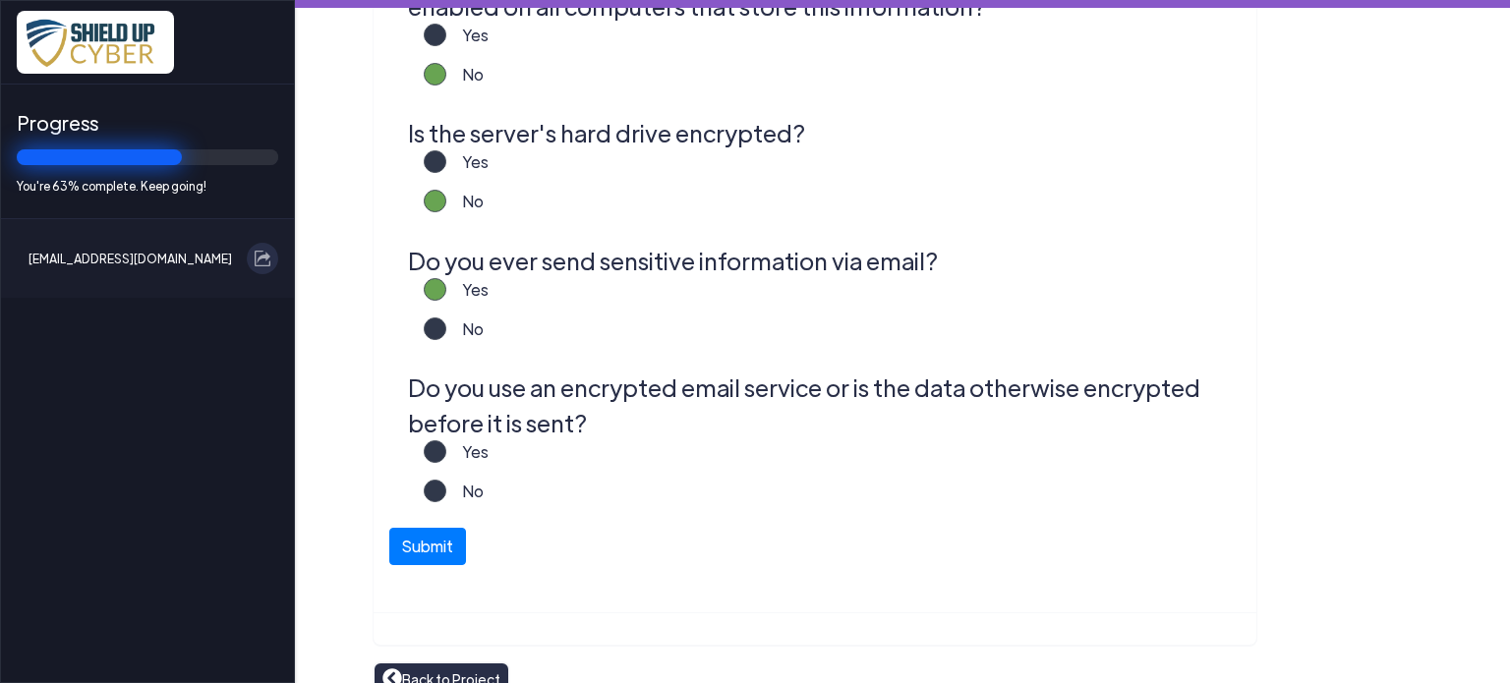
click at [446, 450] on label "Yes" at bounding box center [467, 459] width 42 height 39
click at [0, 0] on input "Yes" at bounding box center [0, 0] width 0 height 0
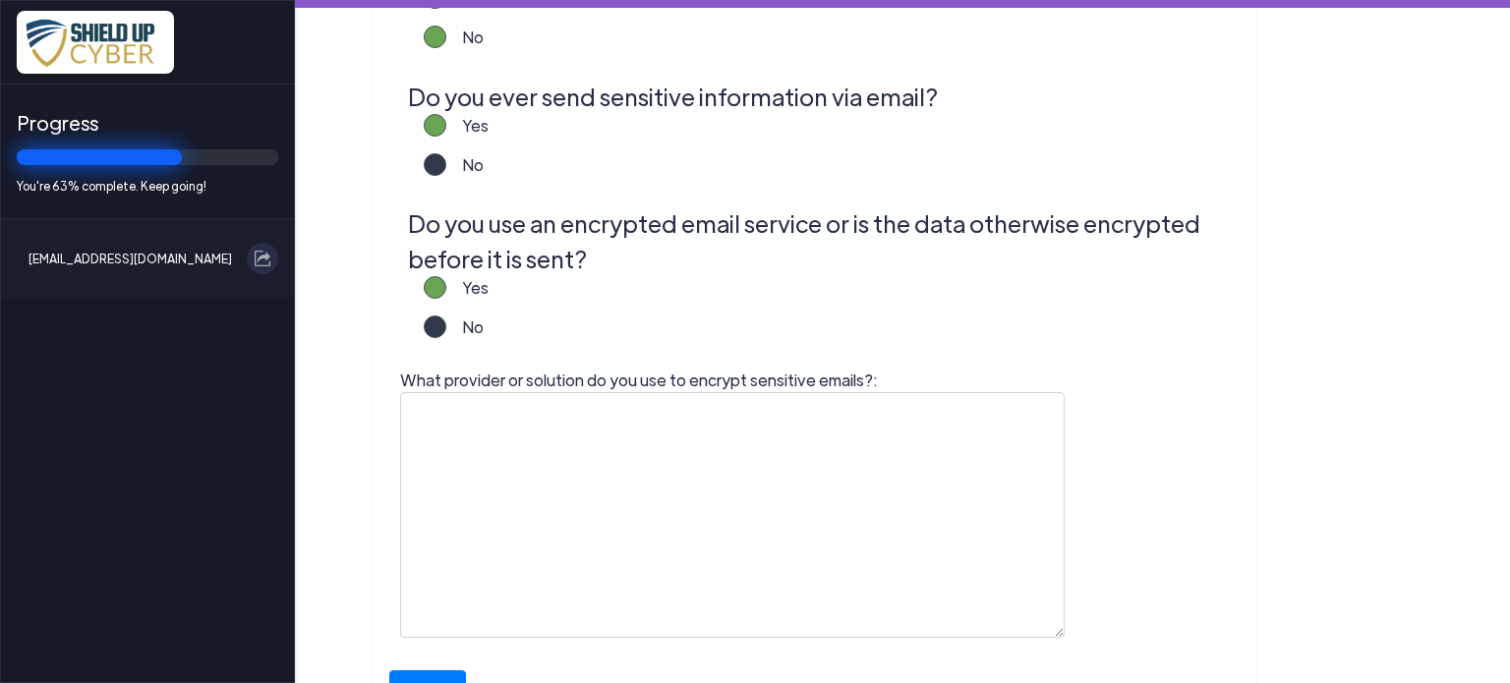
scroll to position [983, 0]
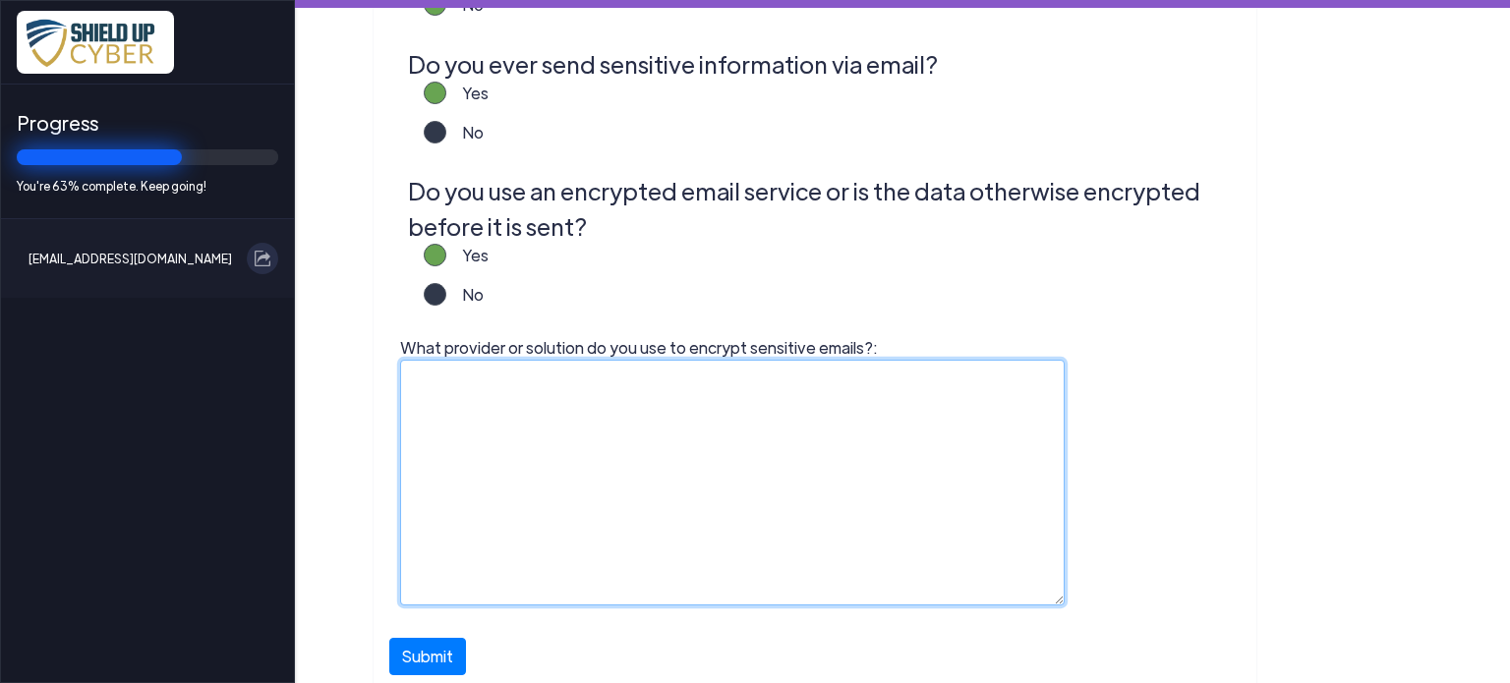
drag, startPoint x: 430, startPoint y: 379, endPoint x: 453, endPoint y: 372, distance: 23.6
click at [433, 377] on textarea "What provider or solution do you use to encrypt sensitive emails?:" at bounding box center [732, 483] width 664 height 246
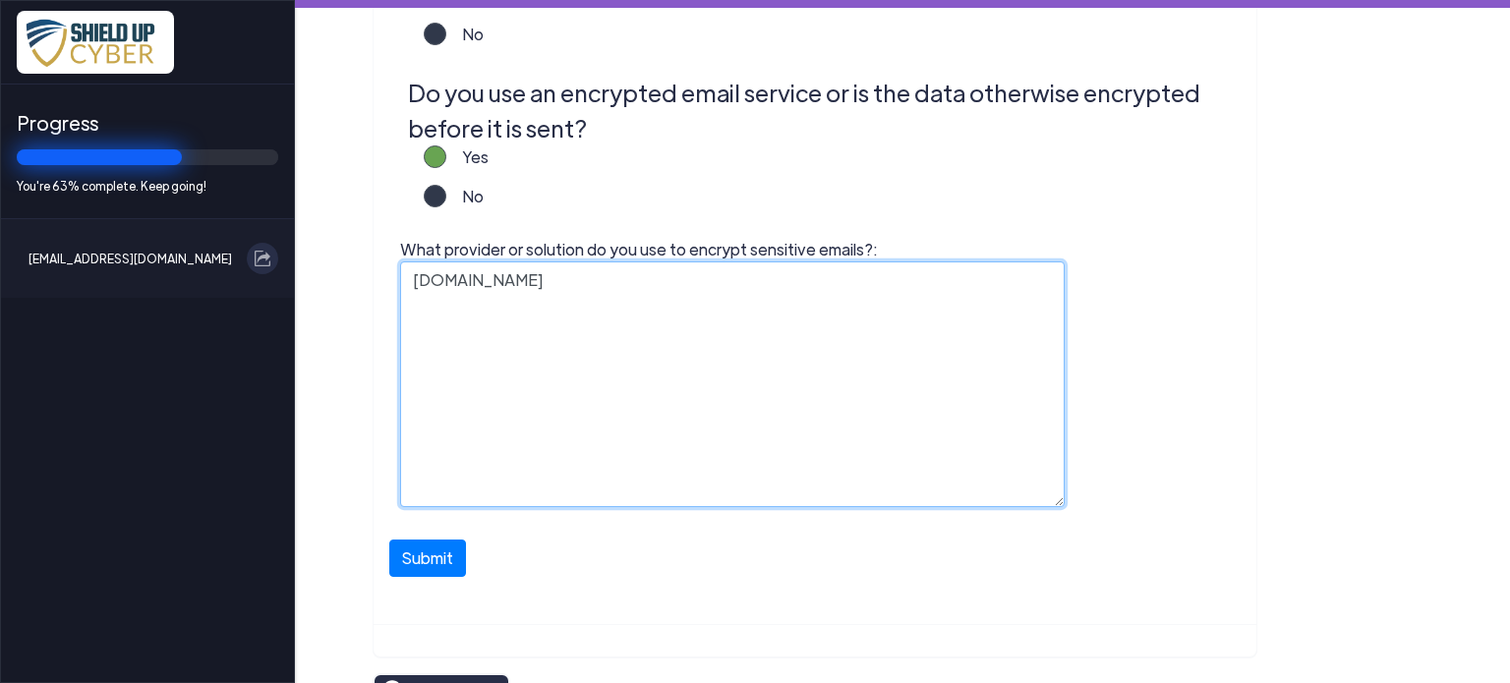
scroll to position [1120, 0]
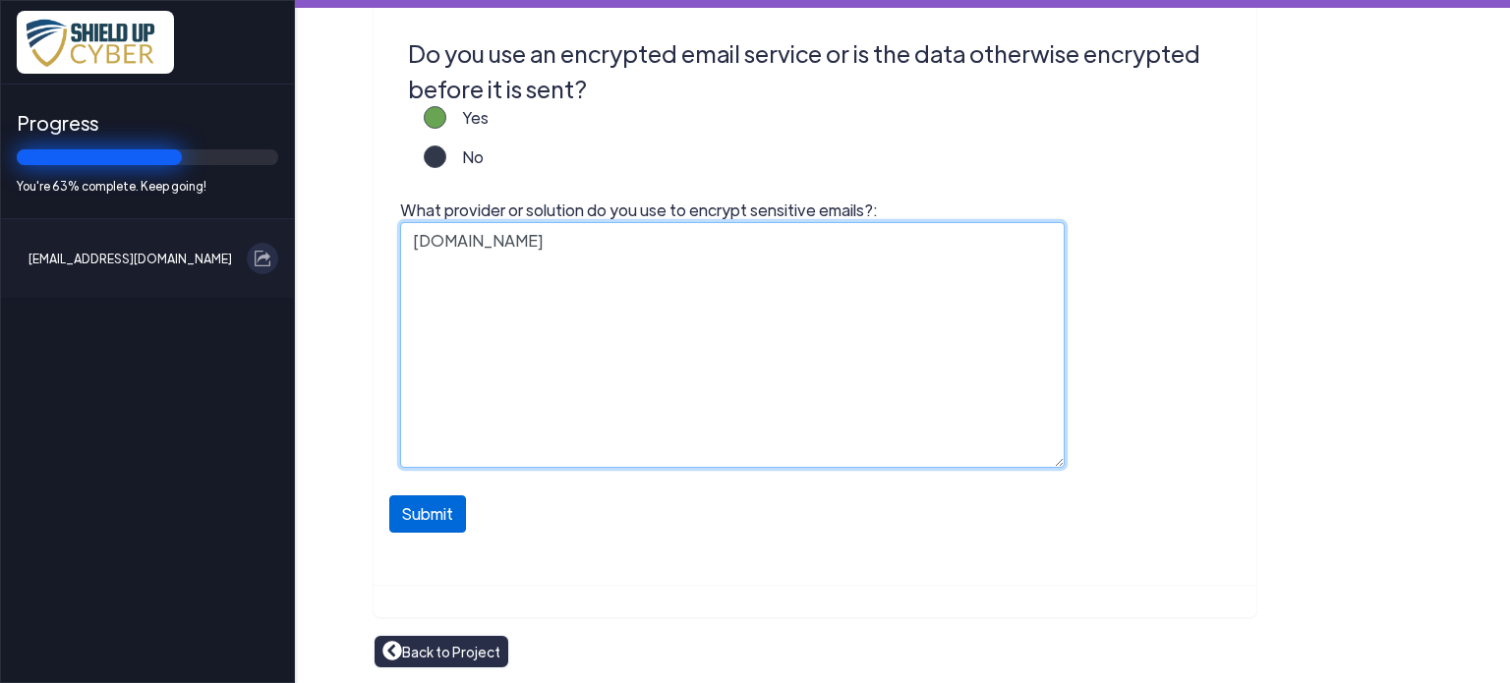
type textarea "[DOMAIN_NAME]"
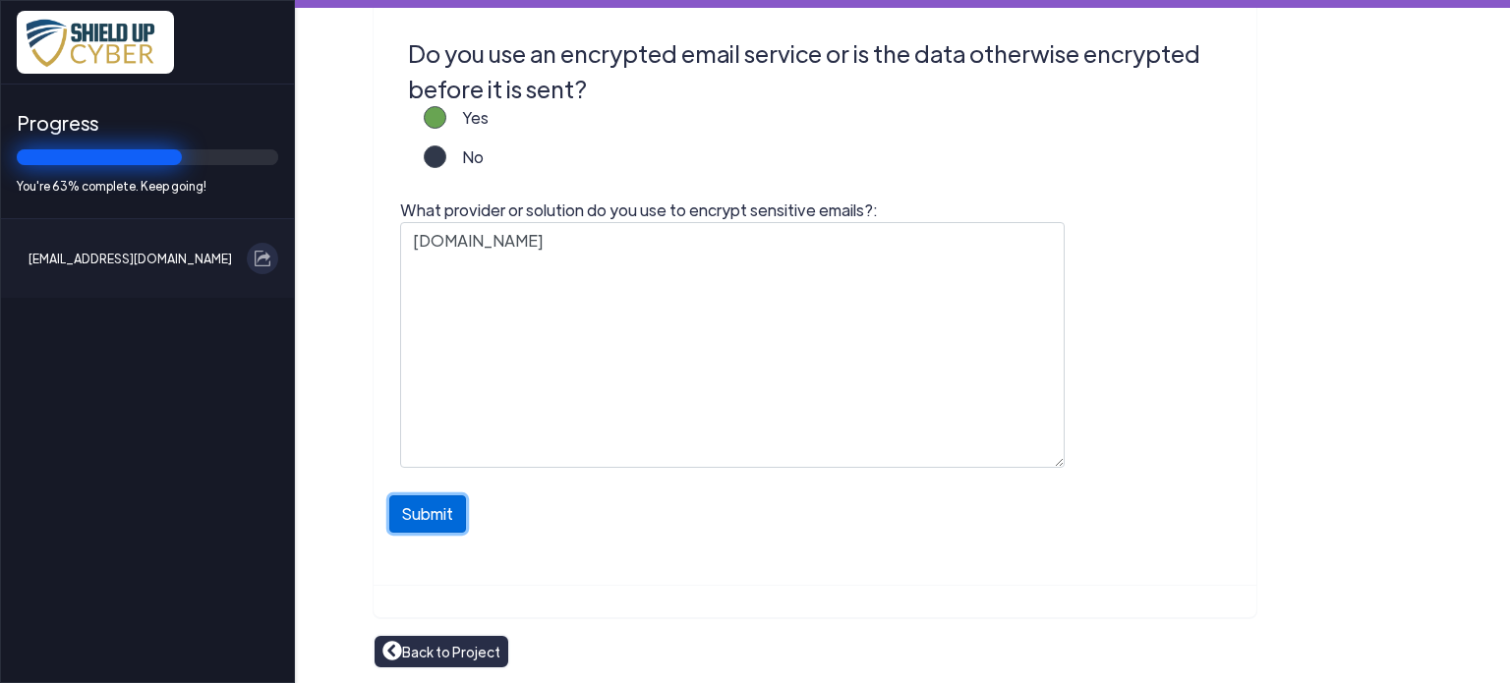
click at [426, 510] on button "Submit" at bounding box center [427, 513] width 77 height 37
